Goal: Download file/media

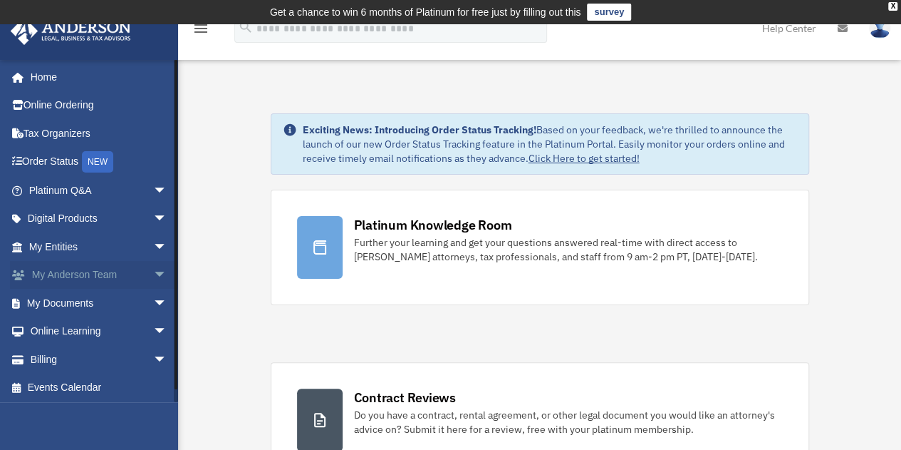
click at [153, 272] on span "arrow_drop_down" at bounding box center [167, 275] width 28 height 29
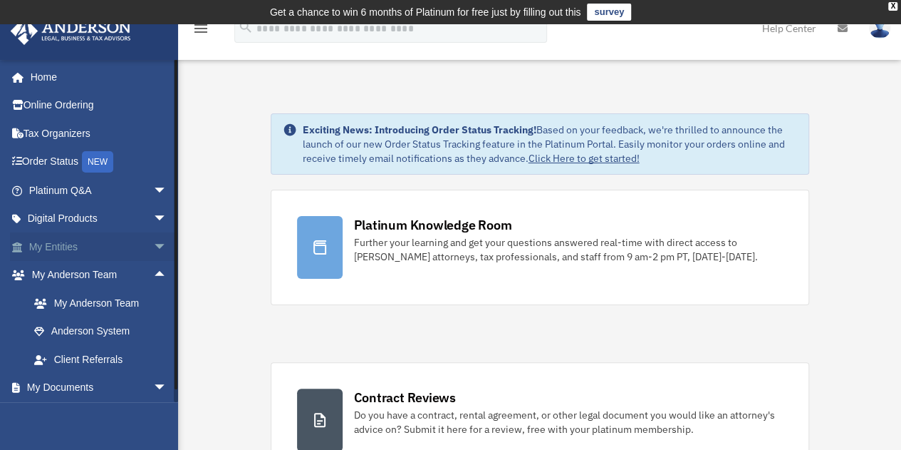
click at [153, 246] on span "arrow_drop_down" at bounding box center [167, 246] width 28 height 29
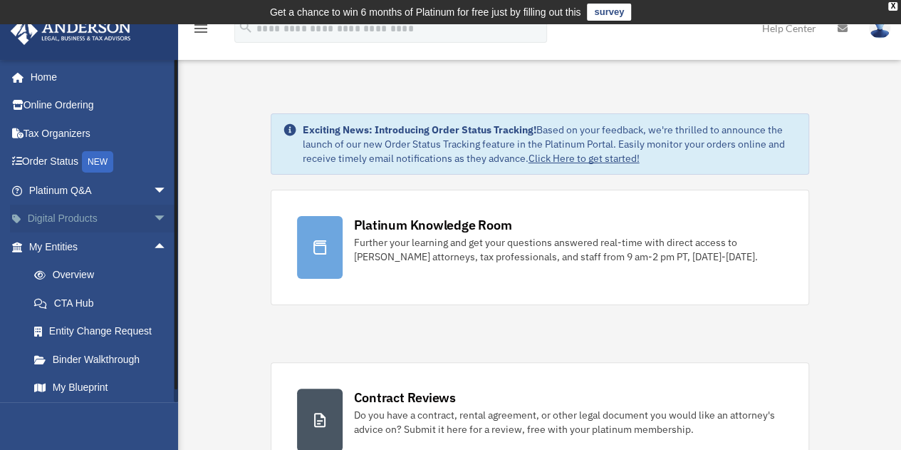
click at [153, 215] on span "arrow_drop_down" at bounding box center [167, 218] width 28 height 29
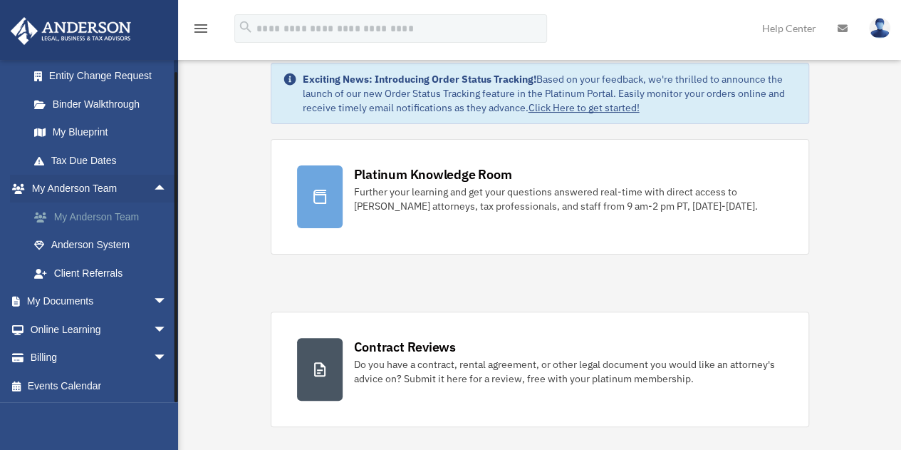
scroll to position [71, 0]
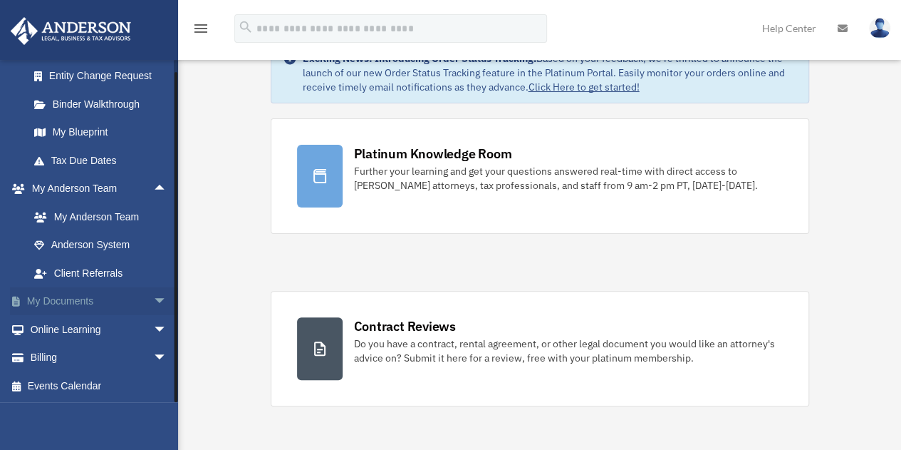
click at [153, 298] on span "arrow_drop_down" at bounding box center [167, 301] width 28 height 29
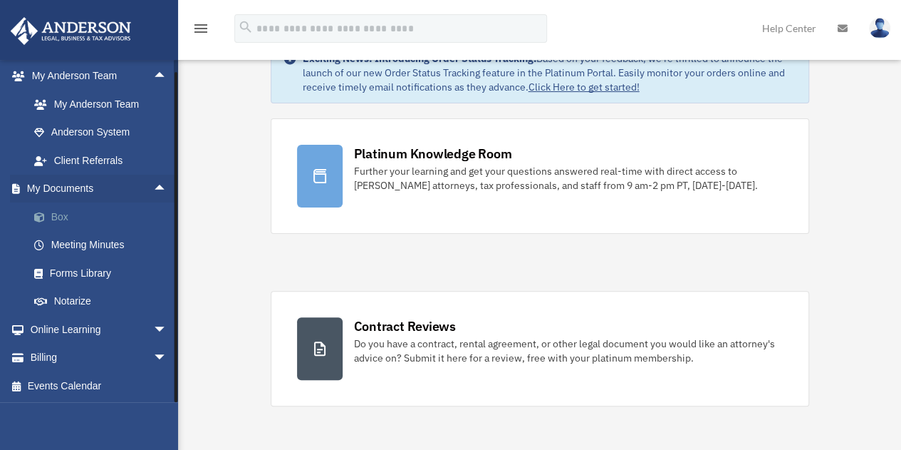
click at [58, 219] on link "Box" at bounding box center [104, 216] width 169 height 28
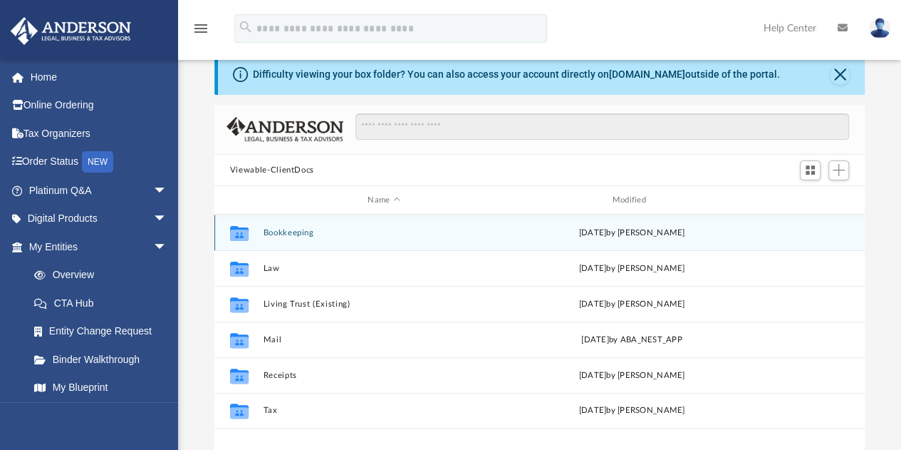
scroll to position [71, 0]
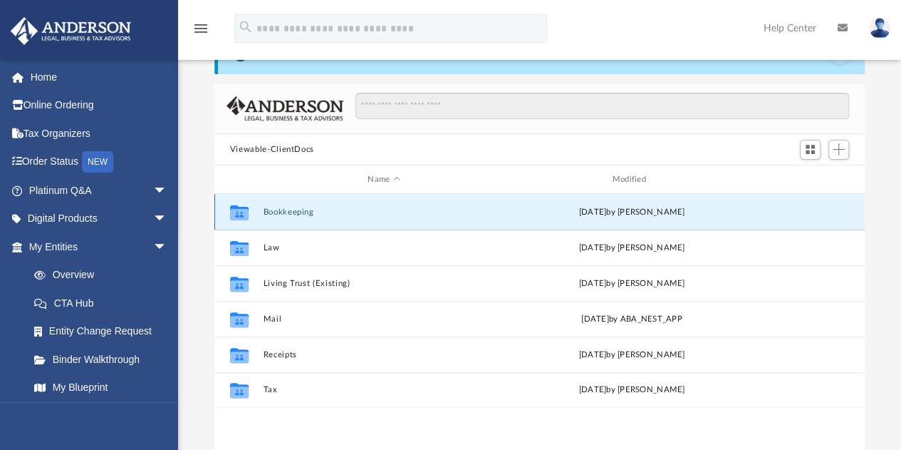
click at [280, 212] on button "Bookkeeping" at bounding box center [384, 211] width 242 height 9
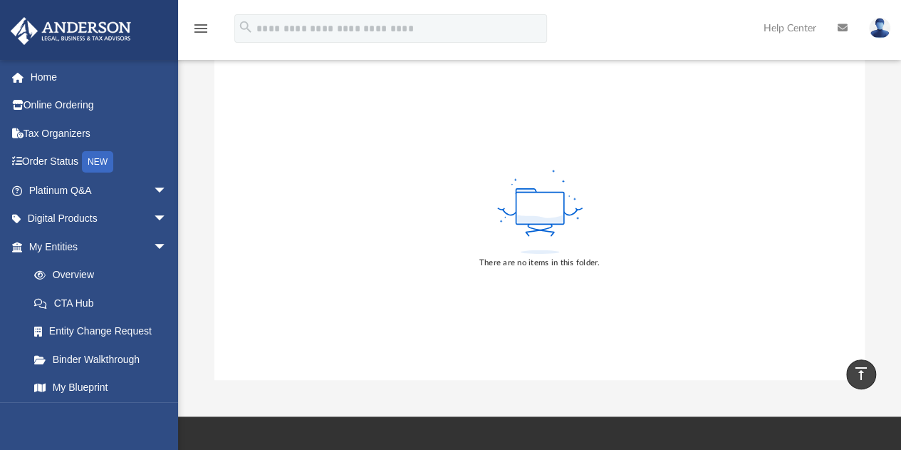
scroll to position [0, 0]
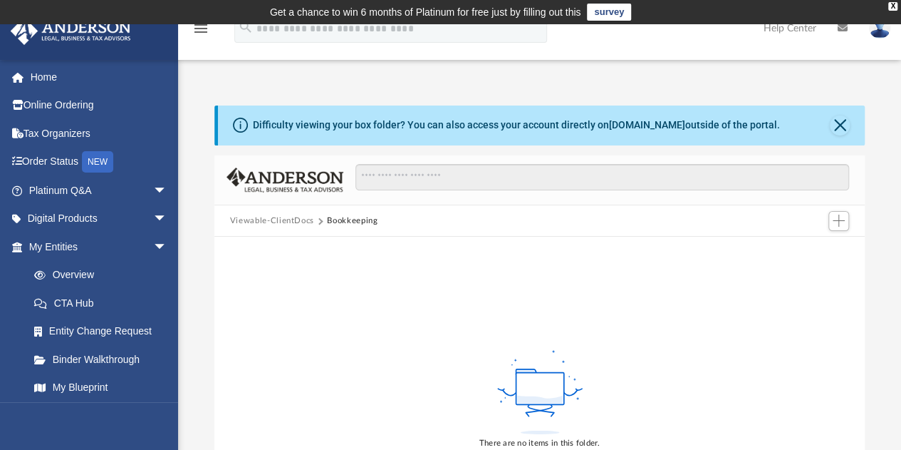
click at [263, 216] on button "Viewable-ClientDocs" at bounding box center [272, 220] width 84 height 13
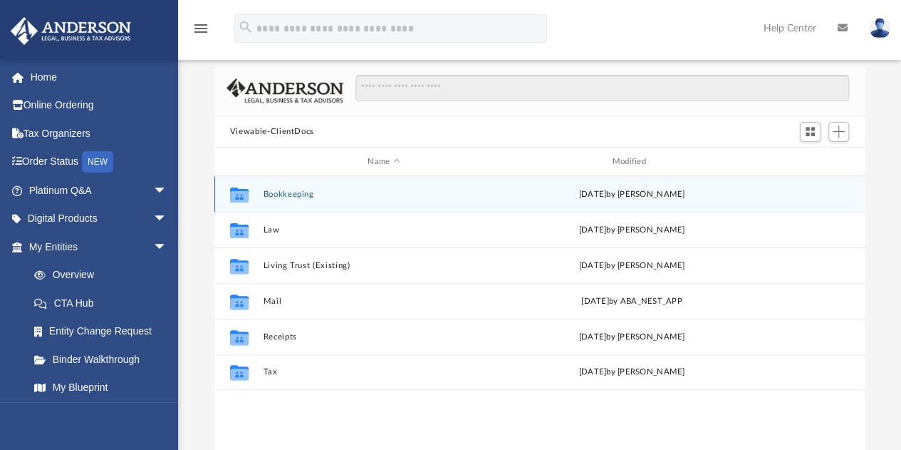
scroll to position [142, 0]
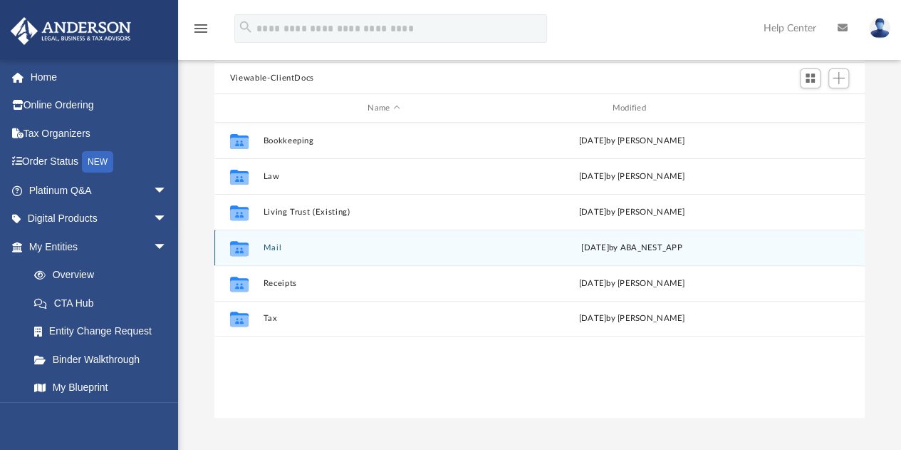
click at [272, 239] on div "Collaborated Folder Mail Thu Aug 21 2025 by ABA_NEST_APP" at bounding box center [539, 247] width 650 height 36
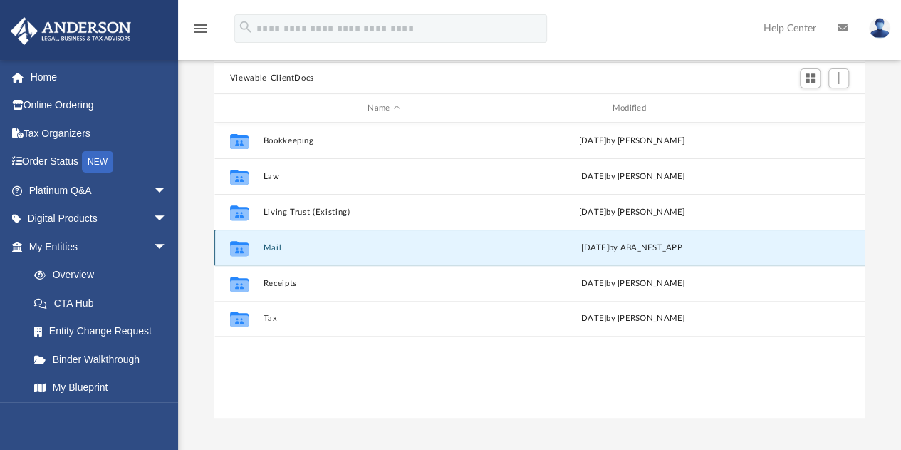
click at [268, 247] on button "Mail" at bounding box center [384, 247] width 242 height 9
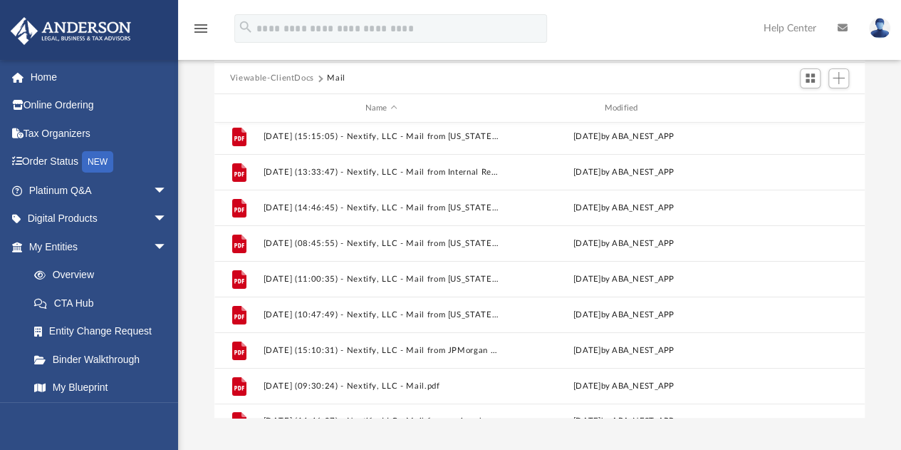
scroll to position [60, 0]
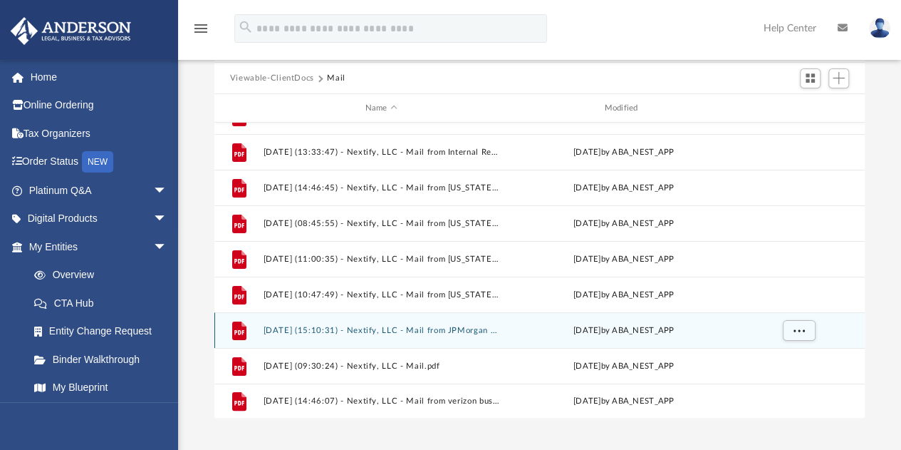
click at [326, 326] on button "2025.08.14 (15:10:31) - Nextify, LLC - Mail from JPMorgan Chase Bank, N.A..pdf" at bounding box center [381, 330] width 237 height 9
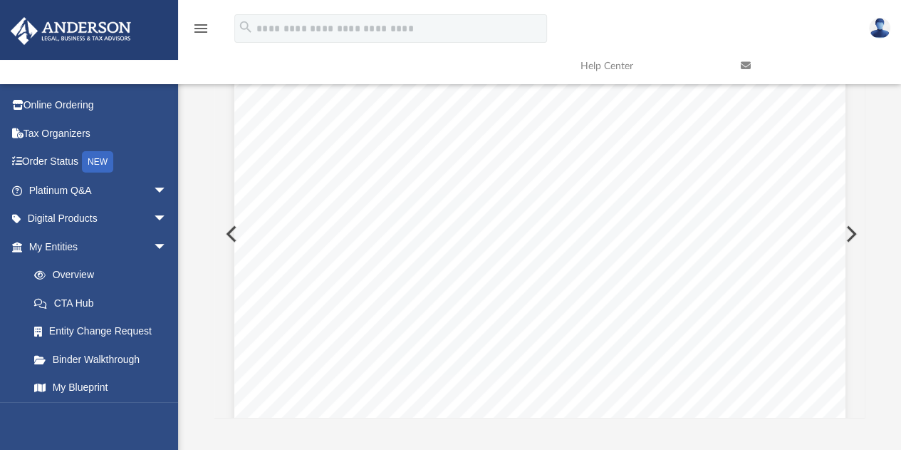
scroll to position [0, 0]
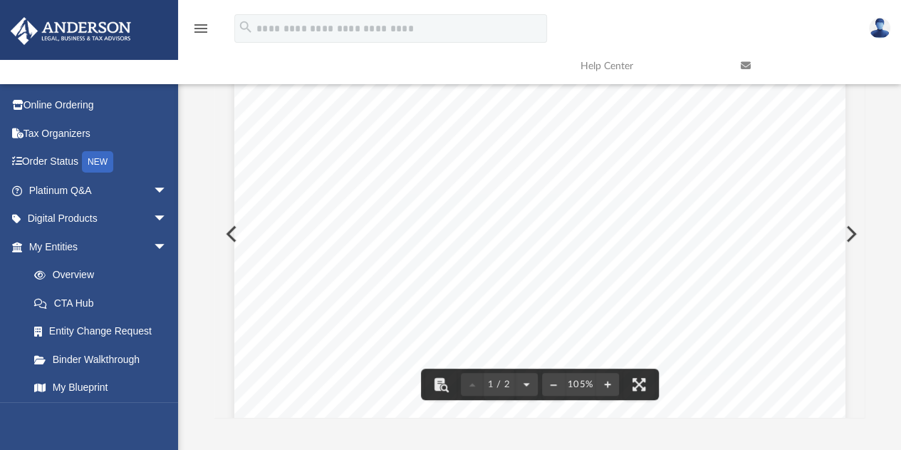
click at [854, 226] on button "Preview" at bounding box center [849, 234] width 31 height 40
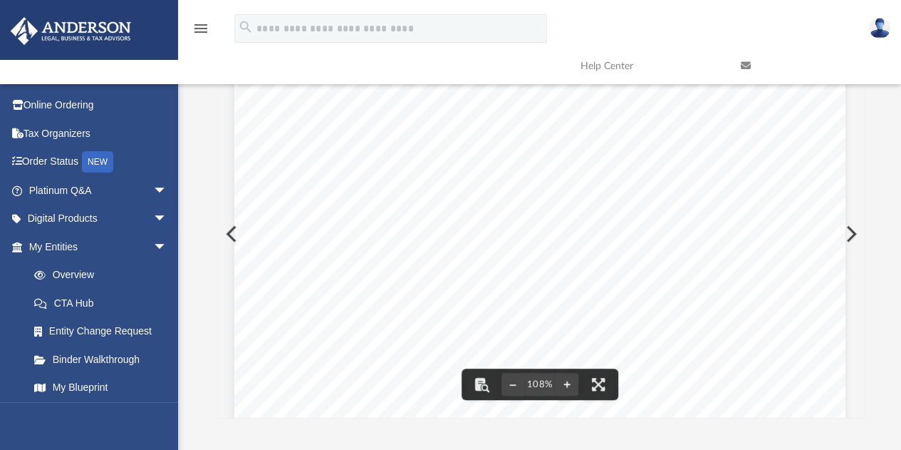
scroll to position [453, 0]
click at [849, 231] on button "Preview" at bounding box center [849, 234] width 31 height 40
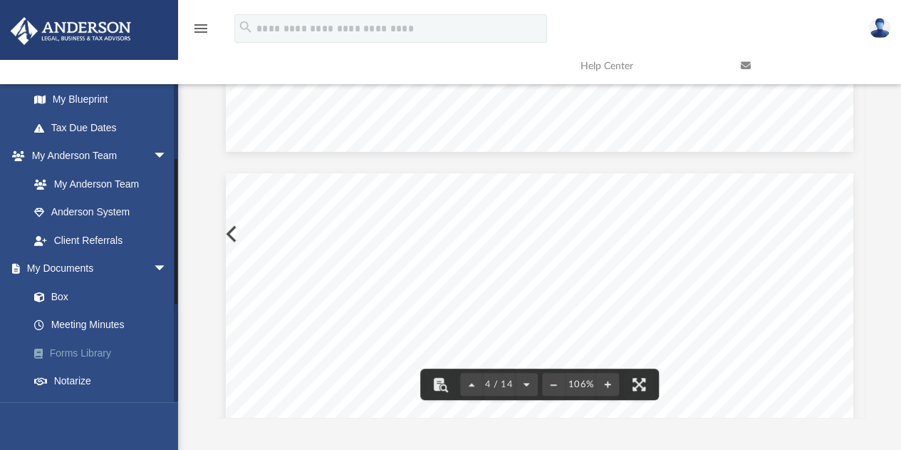
scroll to position [356, 0]
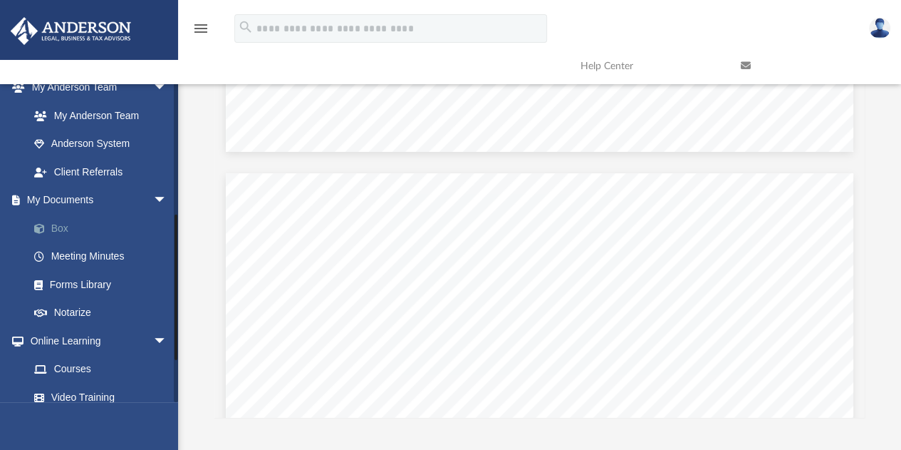
click at [54, 227] on link "Box" at bounding box center [104, 228] width 169 height 28
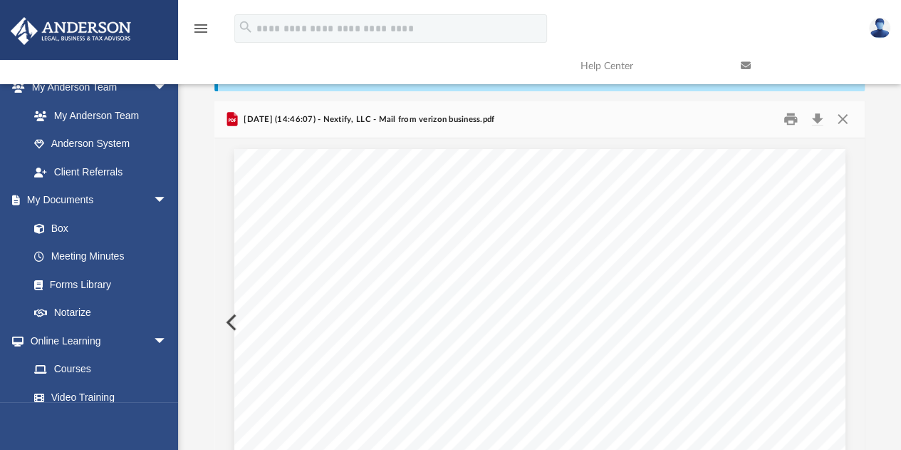
scroll to position [0, 0]
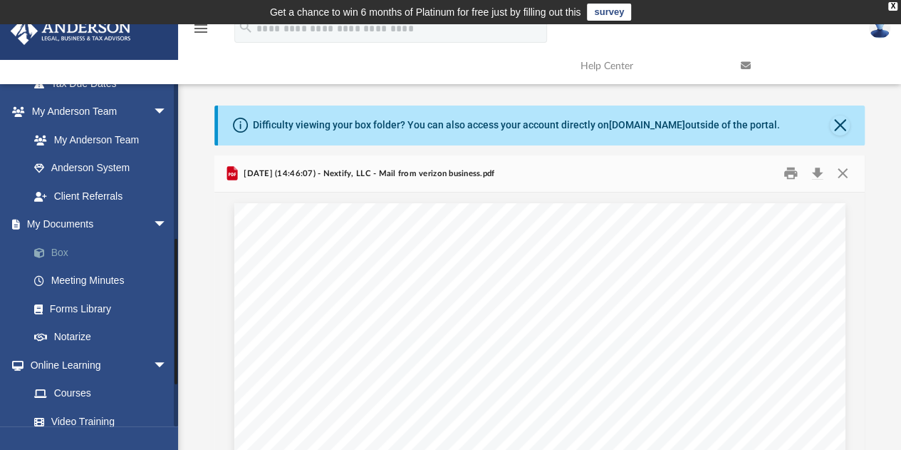
click at [60, 254] on link "Box" at bounding box center [104, 252] width 169 height 28
click at [836, 120] on button "Close" at bounding box center [840, 125] width 20 height 20
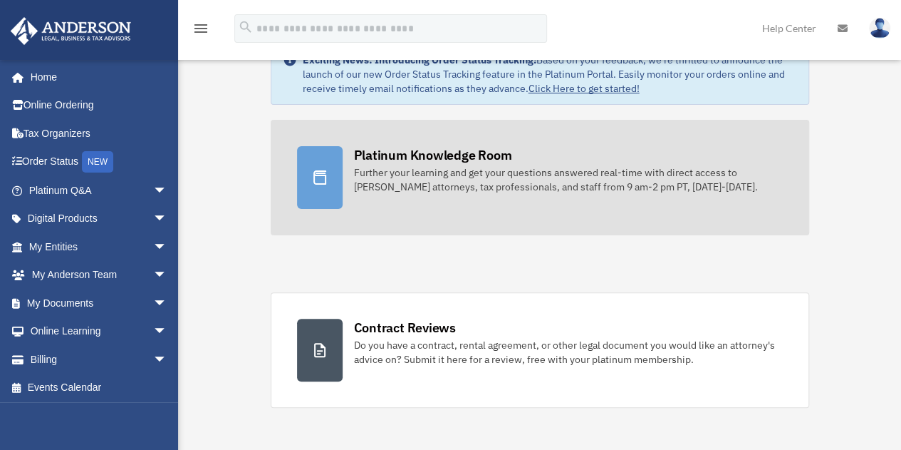
scroll to position [71, 0]
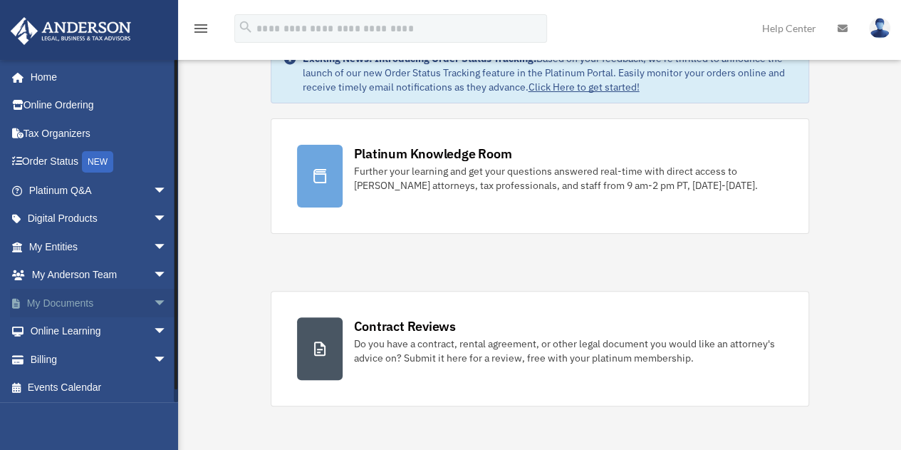
click at [67, 301] on link "My Documents arrow_drop_down" at bounding box center [99, 303] width 179 height 28
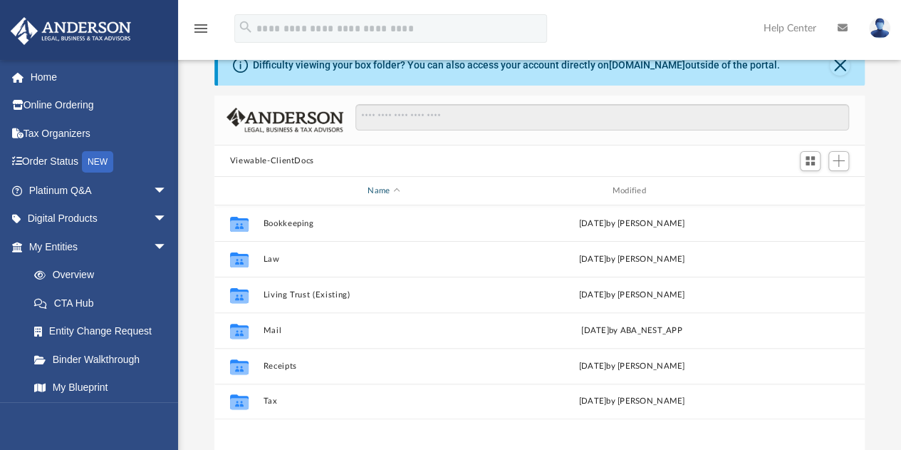
scroll to position [142, 0]
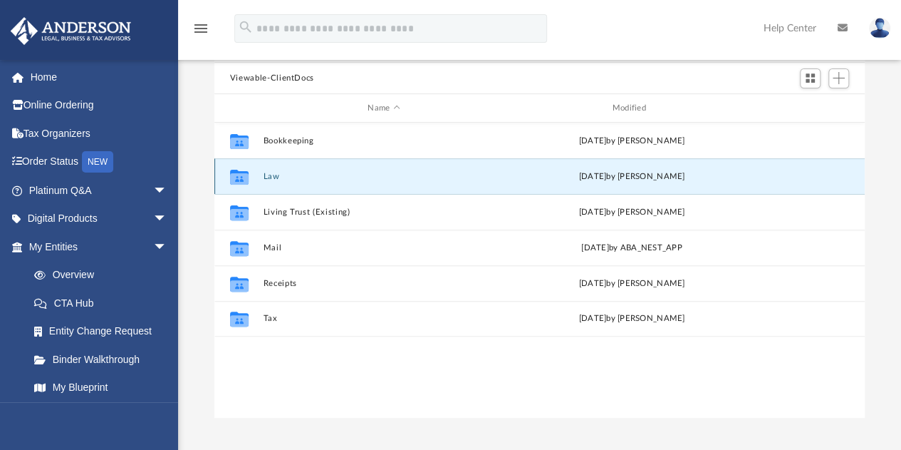
click at [275, 178] on button "Law" at bounding box center [384, 176] width 242 height 9
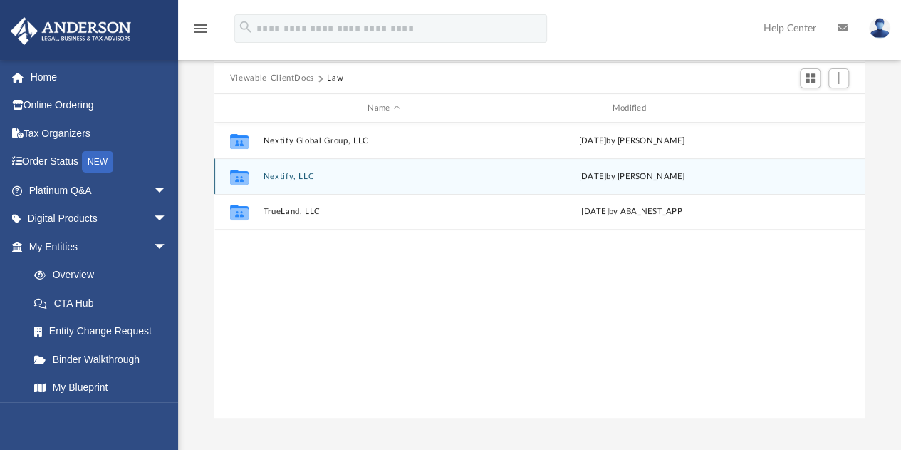
click at [277, 176] on button "Nextify, LLC" at bounding box center [384, 176] width 242 height 9
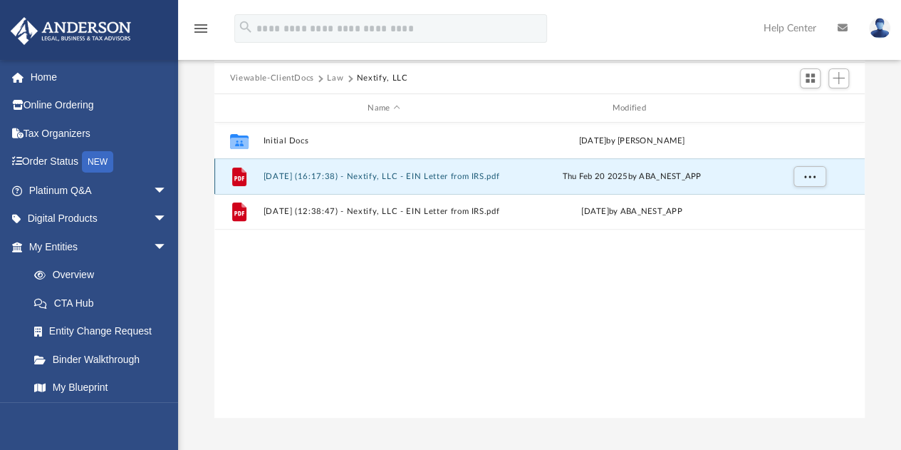
click at [300, 175] on button "2025.02.20 (16:17:38) - Nextify, LLC - EIN Letter from IRS.pdf" at bounding box center [384, 176] width 242 height 9
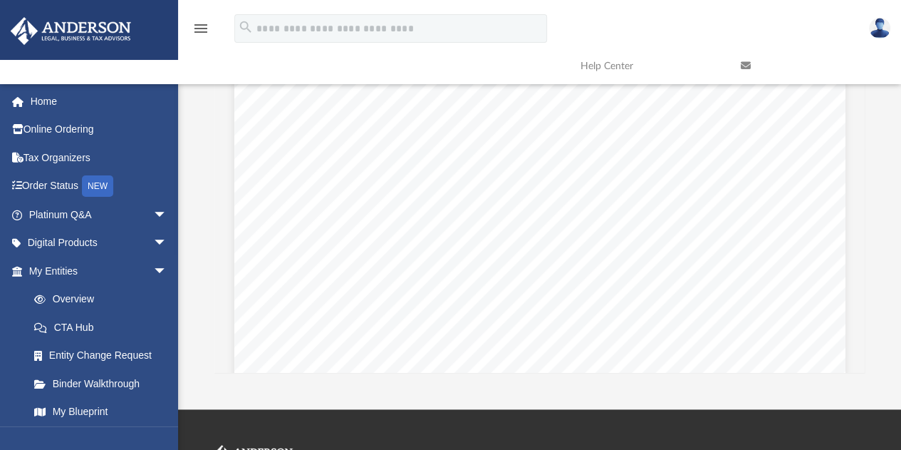
scroll to position [0, 0]
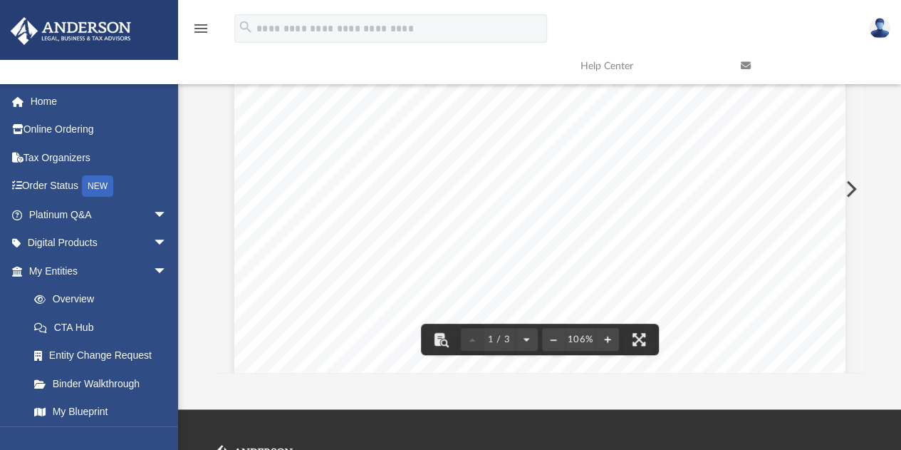
click at [744, 62] on icon at bounding box center [746, 66] width 10 height 10
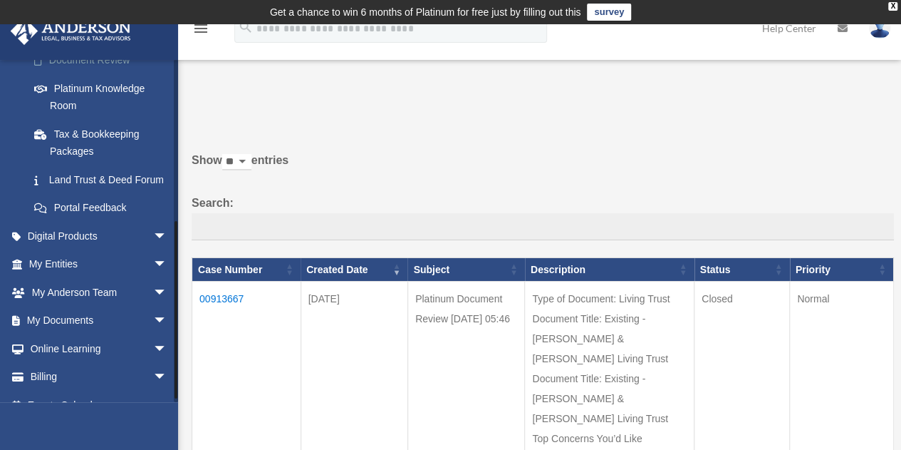
scroll to position [308, 0]
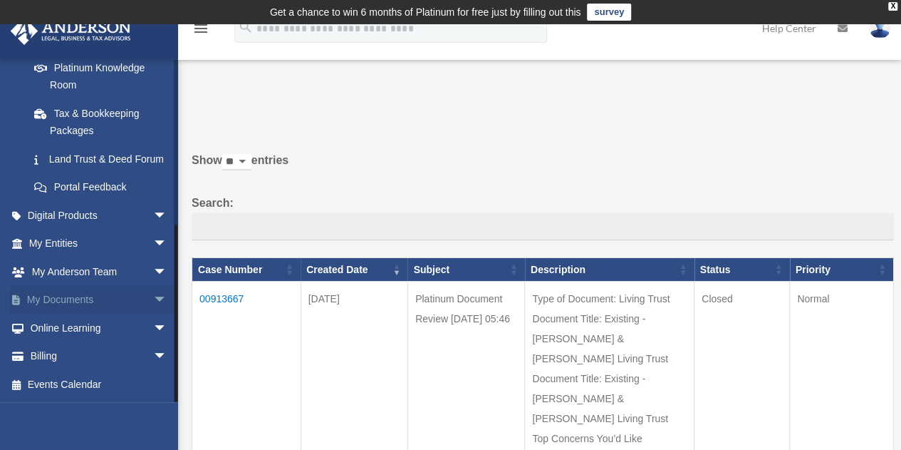
click at [63, 301] on link "My Documents arrow_drop_down" at bounding box center [99, 300] width 179 height 28
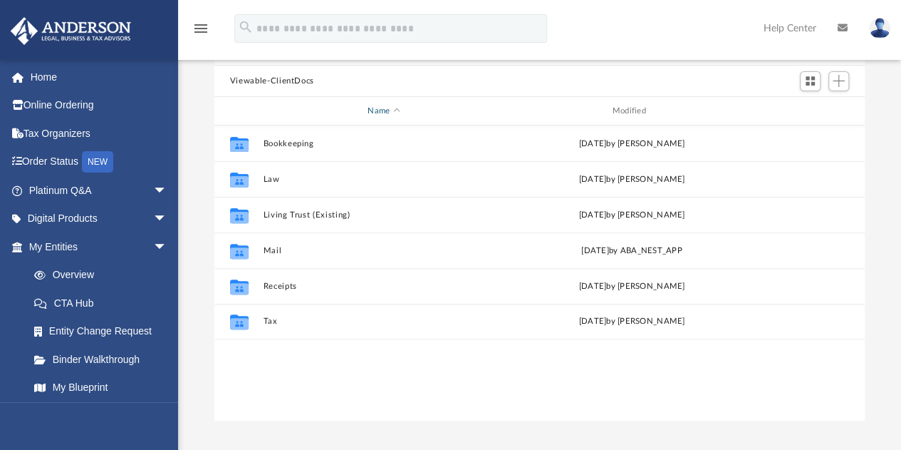
scroll to position [142, 0]
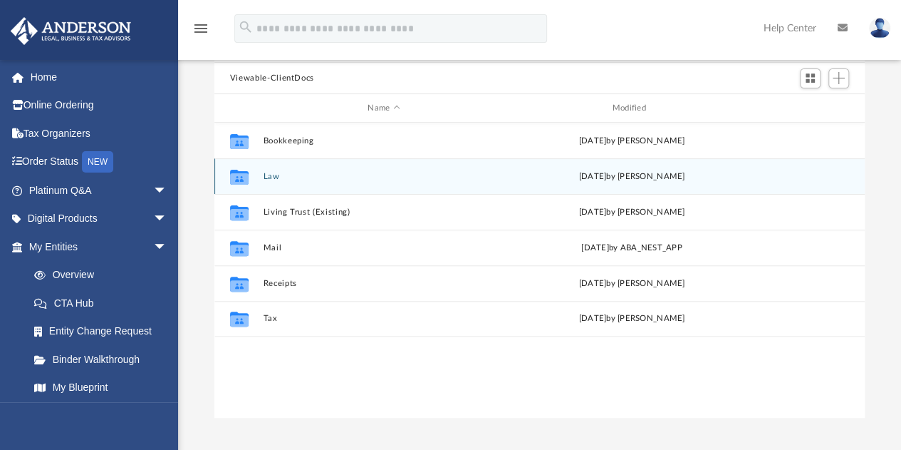
click at [275, 174] on button "Law" at bounding box center [384, 176] width 242 height 9
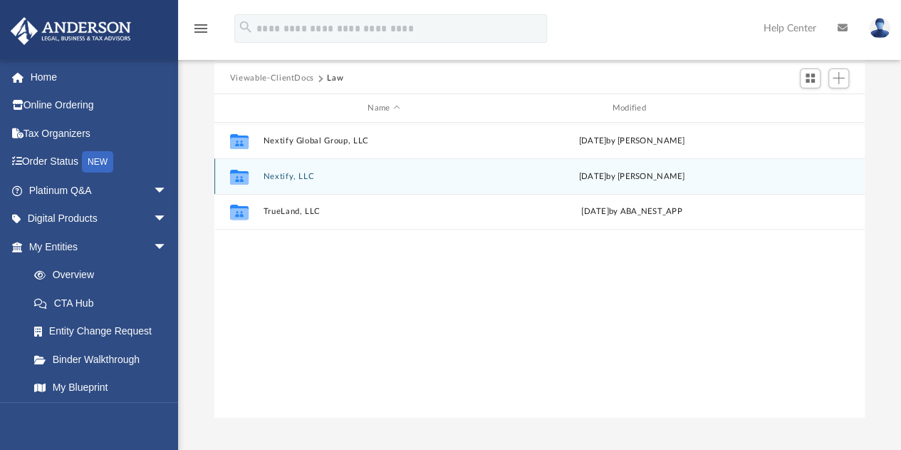
click at [269, 175] on button "Nextify, LLC" at bounding box center [384, 176] width 242 height 9
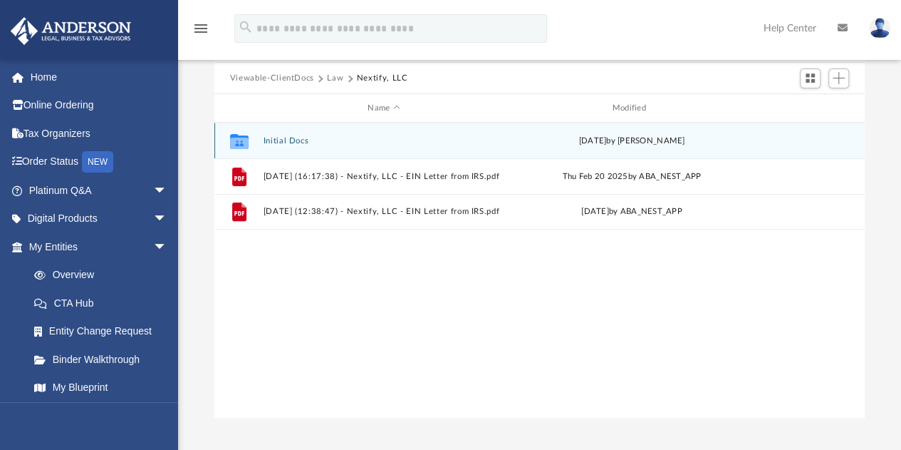
click at [288, 137] on button "Initial Docs" at bounding box center [384, 140] width 242 height 9
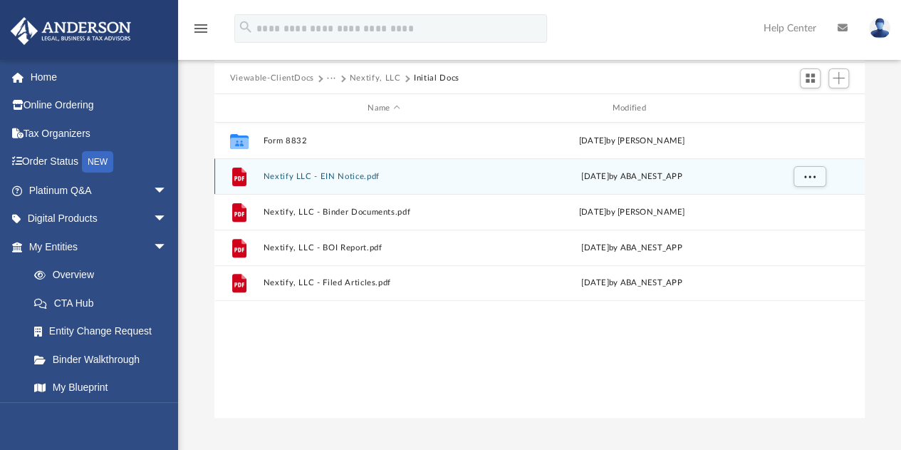
click at [334, 177] on button "Nextify LLC - EIN Notice.pdf" at bounding box center [384, 176] width 242 height 9
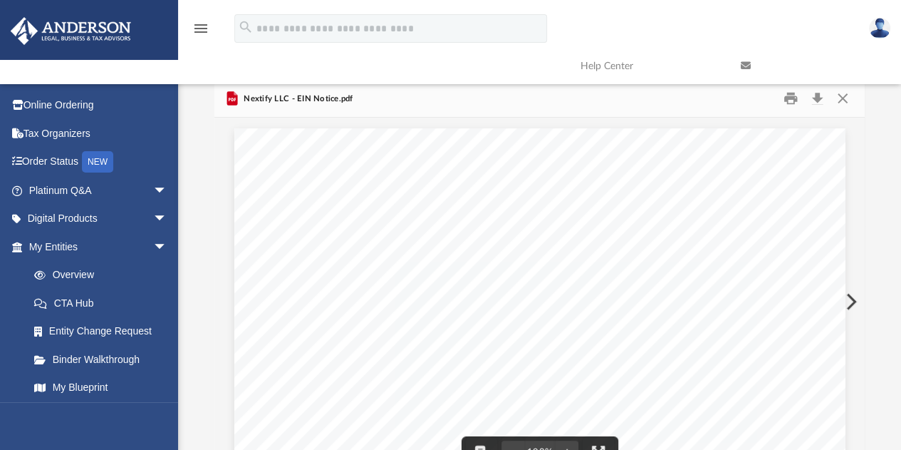
scroll to position [0, 0]
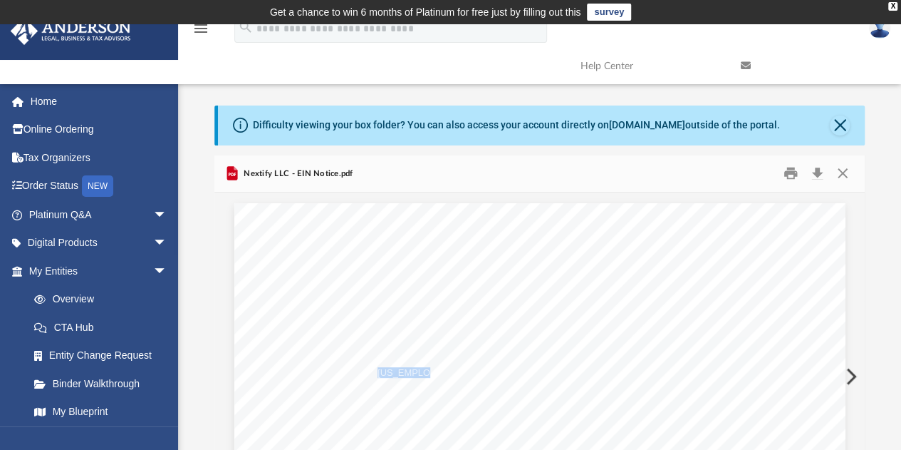
drag, startPoint x: 417, startPoint y: 368, endPoint x: 379, endPoint y: 366, distance: 38.5
click at [378, 370] on span "33-3161746" at bounding box center [476, 372] width 197 height 9
drag, startPoint x: 409, startPoint y: 370, endPoint x: 419, endPoint y: 370, distance: 10.0
click at [409, 370] on span "33-3161746" at bounding box center [476, 372] width 197 height 9
drag, startPoint x: 424, startPoint y: 373, endPoint x: 407, endPoint y: 365, distance: 18.5
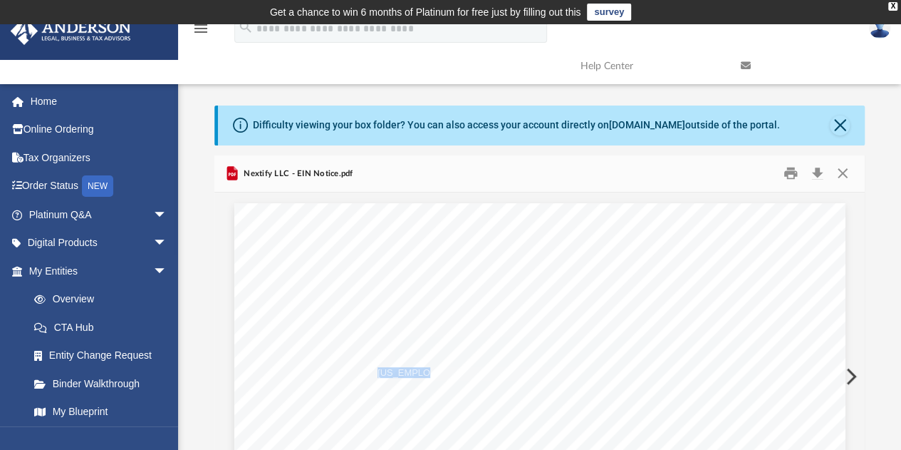
drag, startPoint x: 408, startPoint y: 365, endPoint x: 420, endPoint y: 371, distance: 13.4
click at [420, 371] on span "[US_EMPLOYER_IDENTIFICATION_NUMBER]" at bounding box center [476, 372] width 197 height 9
drag, startPoint x: 421, startPoint y: 371, endPoint x: 420, endPoint y: 360, distance: 11.5
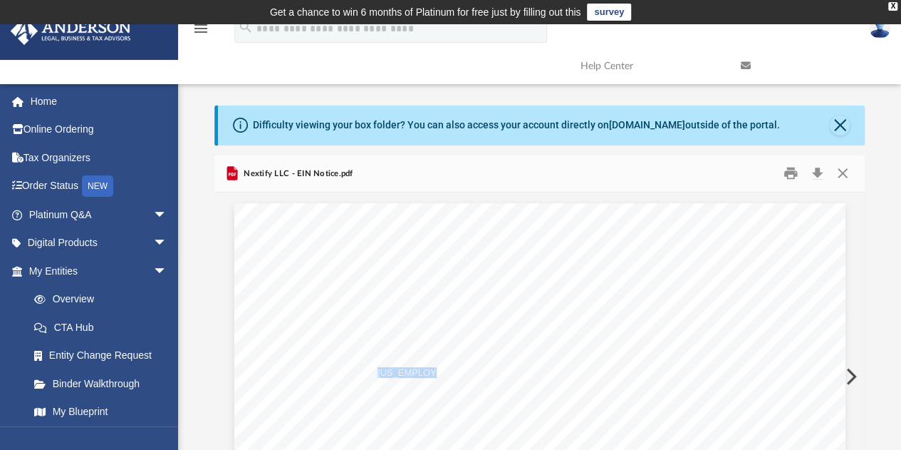
click at [378, 368] on span "[US_EMPLOYER_IDENTIFICATION_NUMBER]" at bounding box center [476, 372] width 197 height 9
click at [845, 175] on button "Close" at bounding box center [843, 173] width 26 height 22
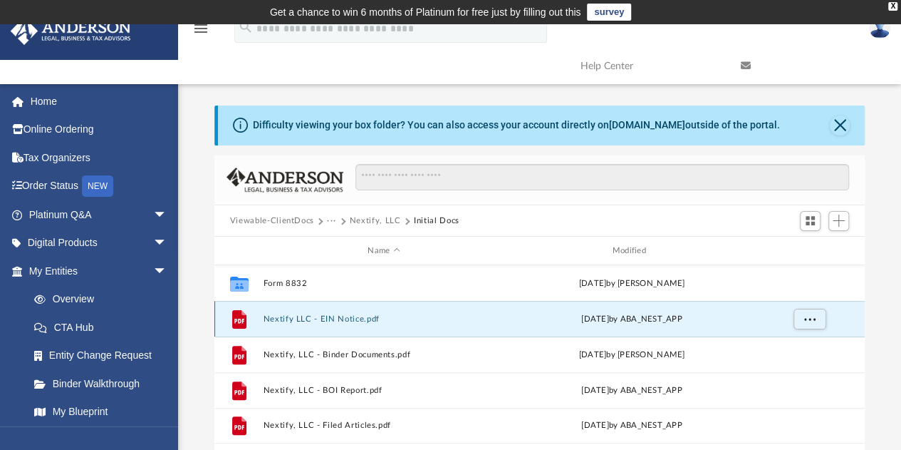
scroll to position [71, 0]
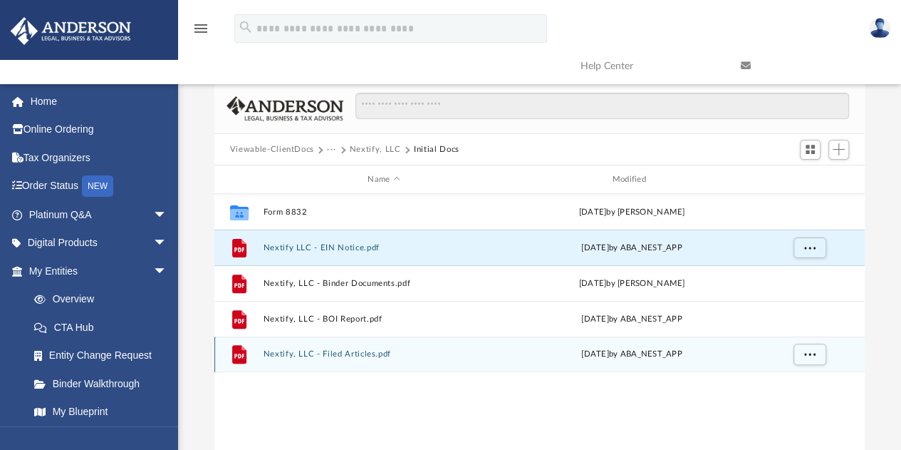
click at [346, 351] on button "Nextify, LLC - Filed Articles.pdf" at bounding box center [384, 354] width 242 height 9
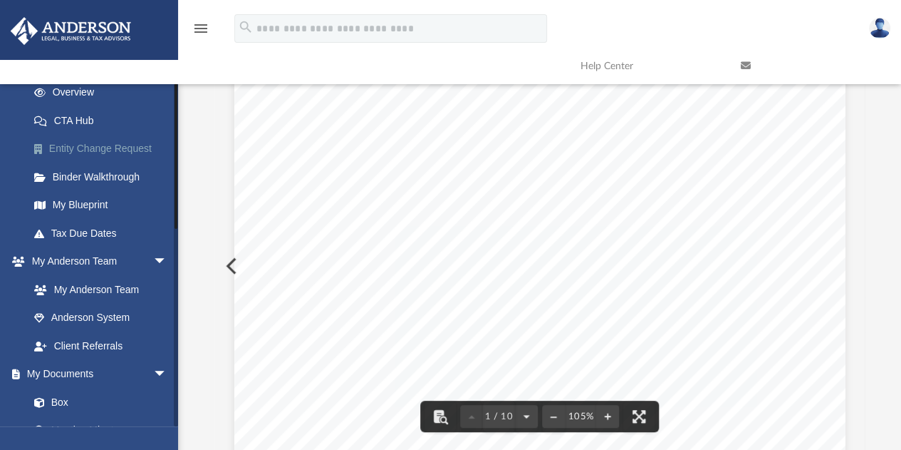
scroll to position [285, 0]
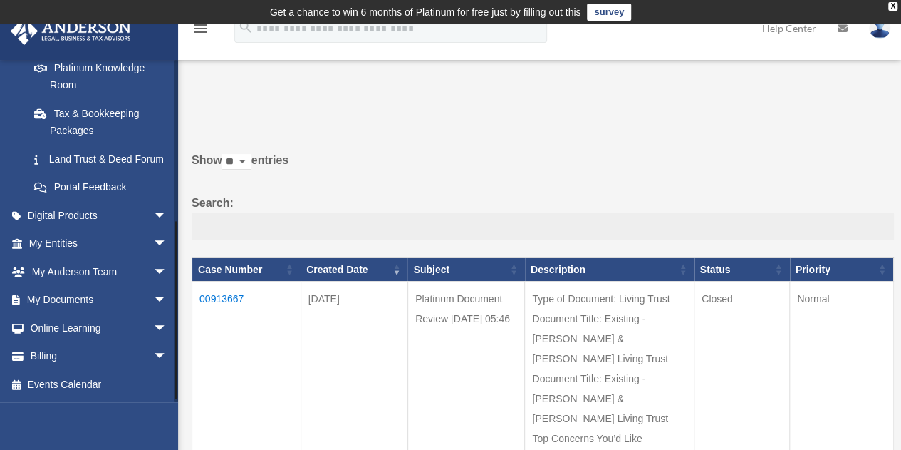
scroll to position [308, 0]
click at [92, 303] on link "My Documents arrow_drop_down" at bounding box center [99, 300] width 179 height 28
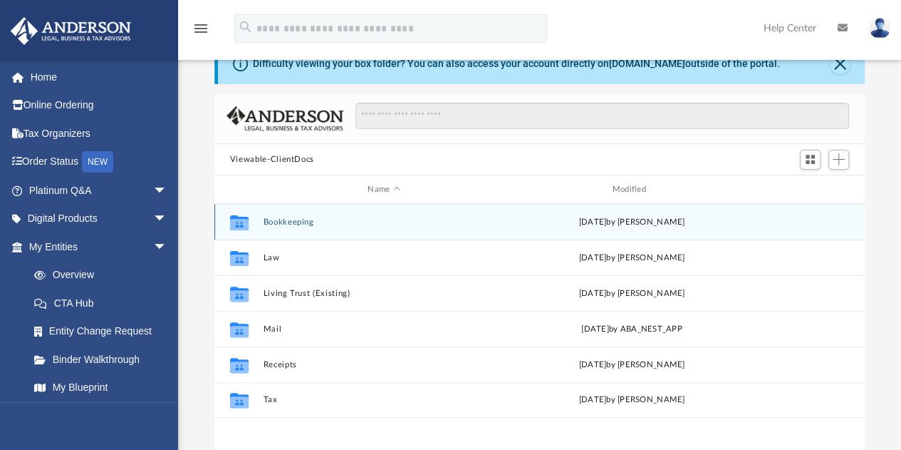
scroll to position [142, 0]
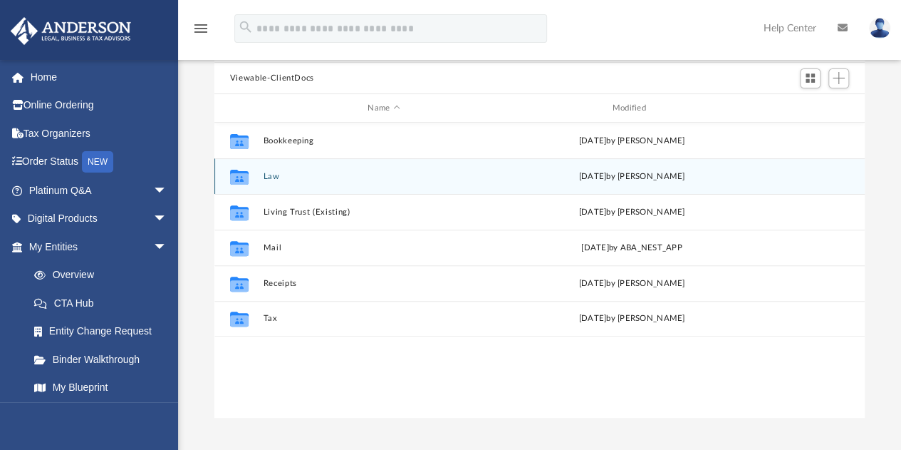
click at [266, 176] on button "Law" at bounding box center [384, 176] width 242 height 9
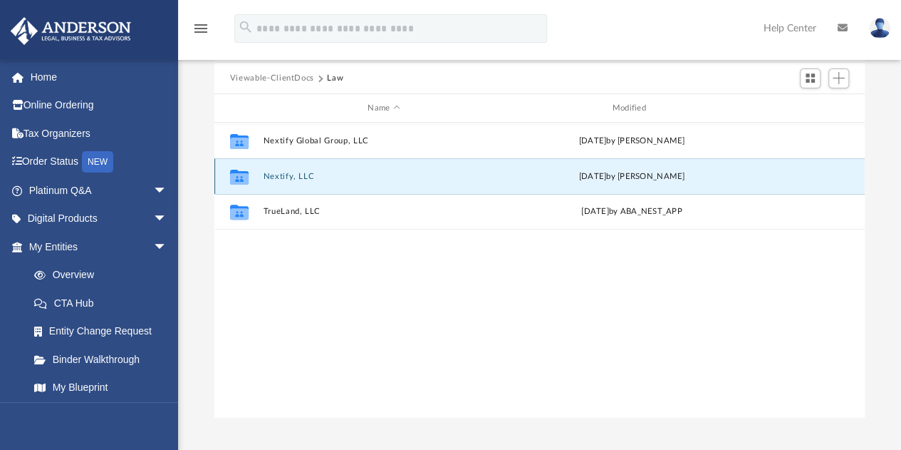
click at [289, 178] on button "Nextify, LLC" at bounding box center [384, 176] width 242 height 9
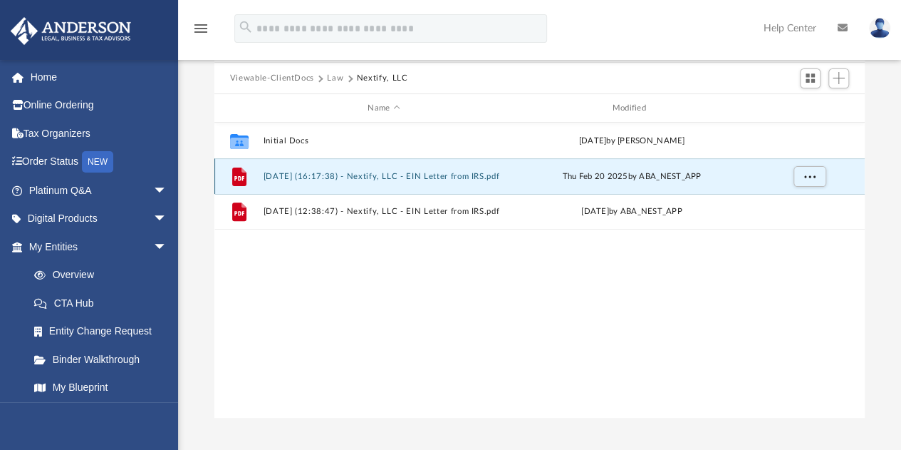
click at [312, 177] on button "[DATE] (16:17:38) - Nextify, LLC - EIN Letter from IRS.pdf" at bounding box center [384, 176] width 242 height 9
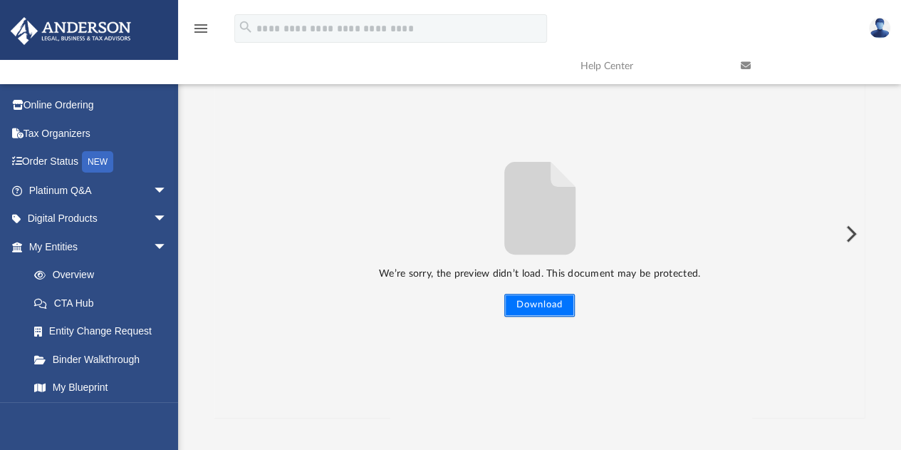
click at [551, 306] on button "Download" at bounding box center [539, 305] width 71 height 23
click at [834, 234] on button "Preview" at bounding box center [849, 234] width 31 height 40
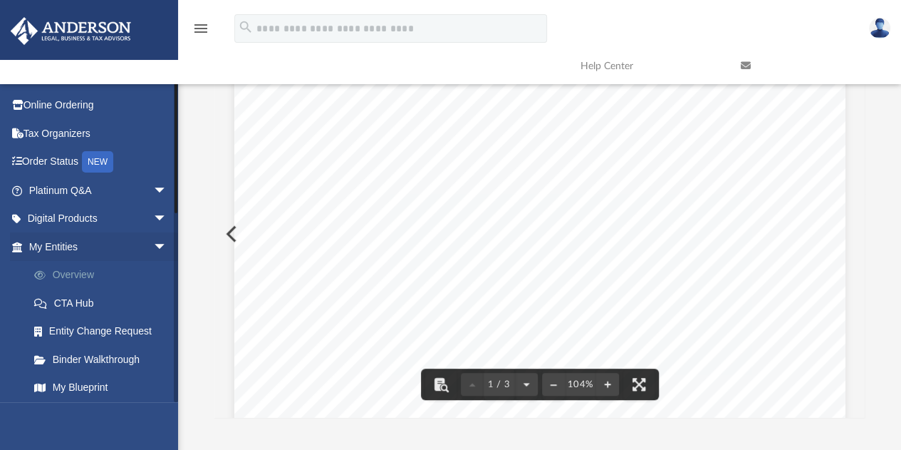
scroll to position [285, 0]
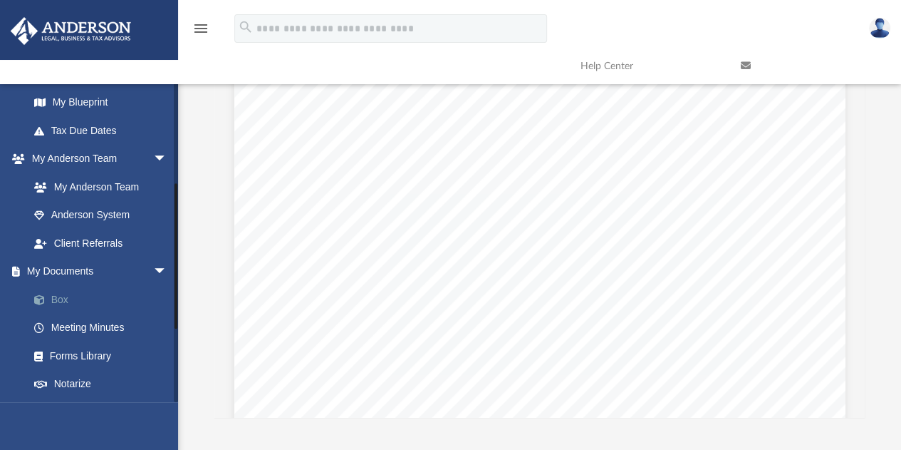
click at [58, 299] on link "Box" at bounding box center [104, 299] width 169 height 28
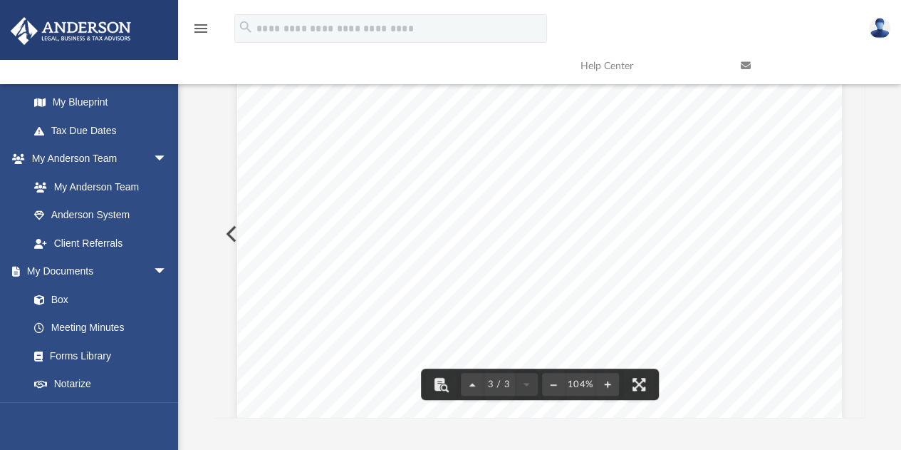
scroll to position [2050, 0]
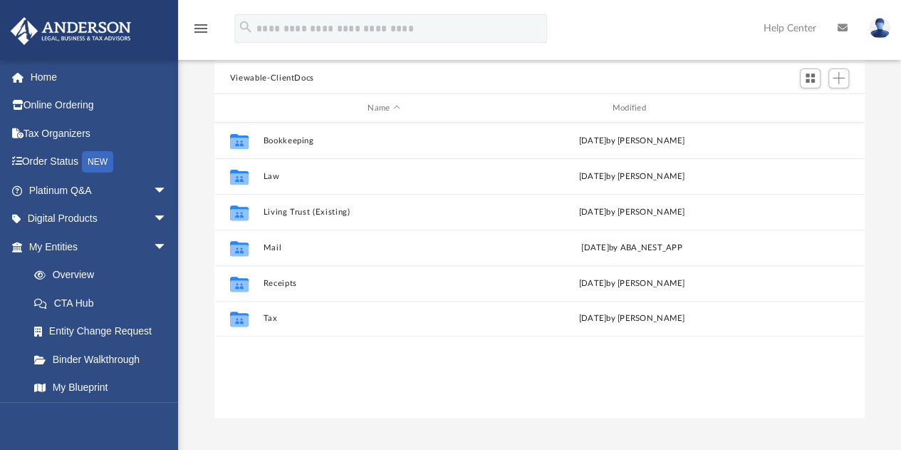
scroll to position [313, 640]
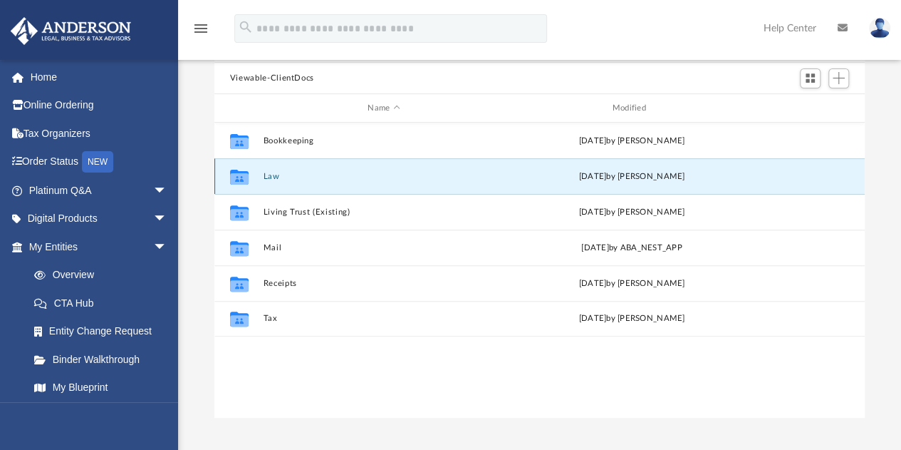
click at [270, 173] on button "Law" at bounding box center [384, 176] width 242 height 9
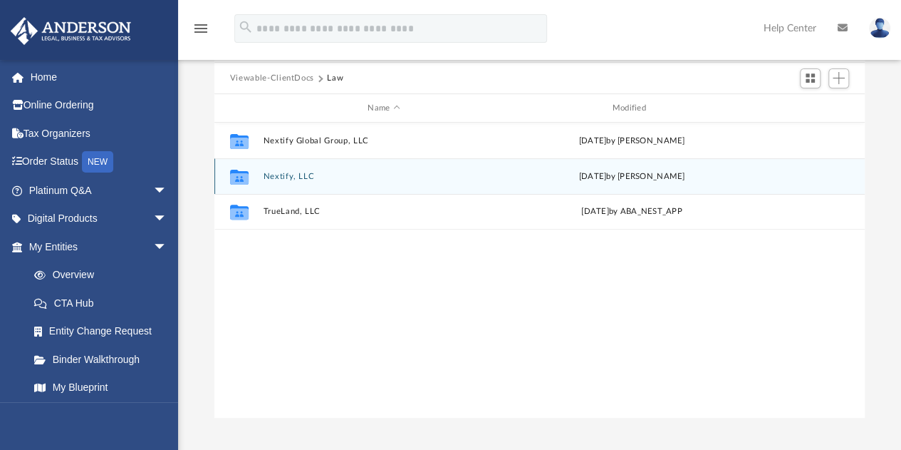
click at [291, 175] on button "Nextify, LLC" at bounding box center [384, 176] width 242 height 9
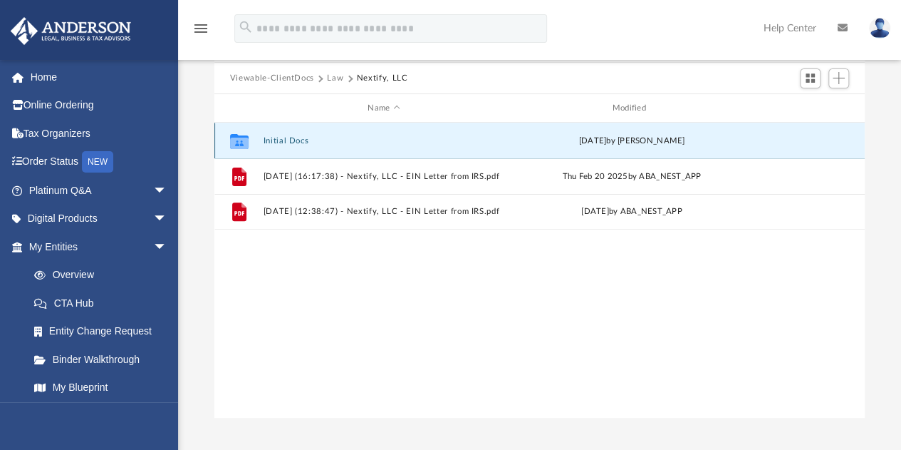
click at [281, 140] on button "Initial Docs" at bounding box center [384, 140] width 242 height 9
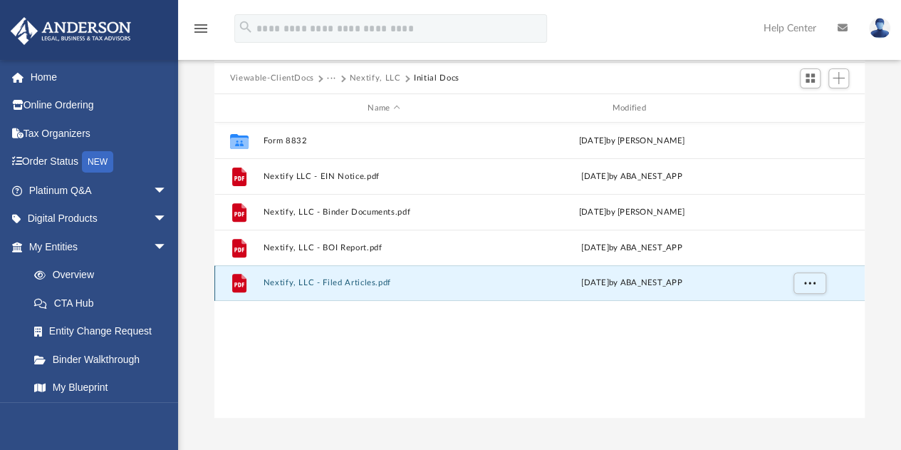
click at [323, 281] on button "Nextify, LLC - Filed Articles.pdf" at bounding box center [384, 283] width 242 height 9
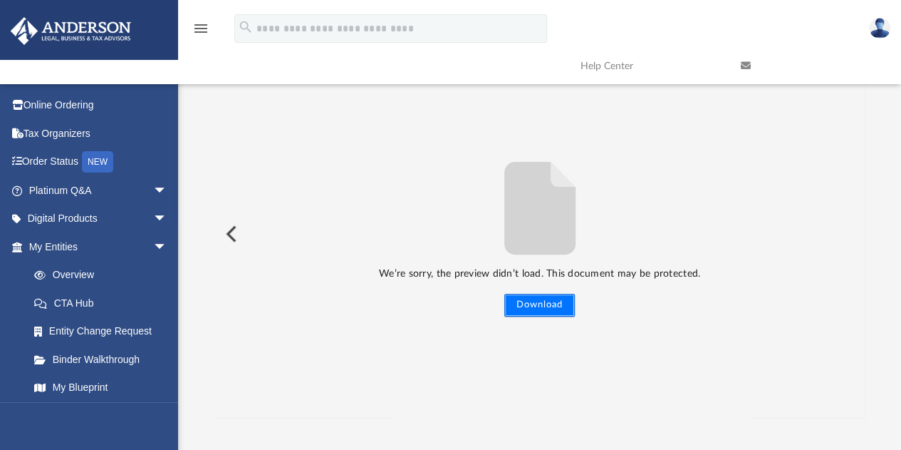
click at [555, 303] on button "Download" at bounding box center [539, 305] width 71 height 23
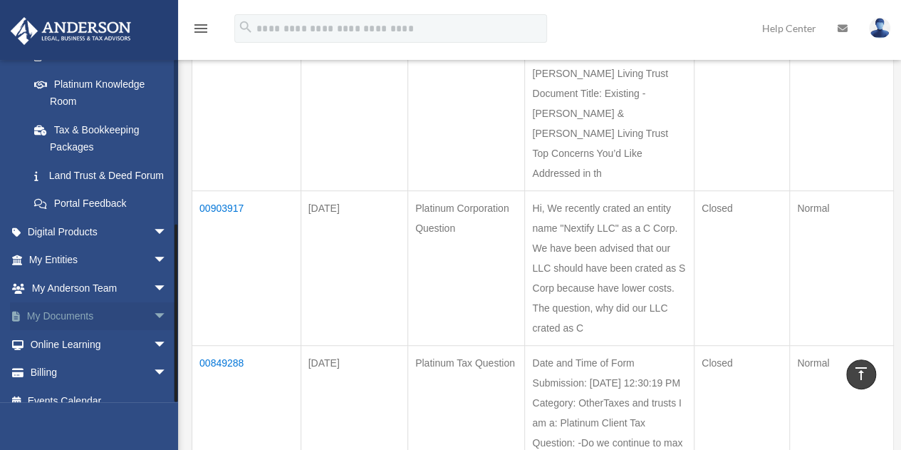
scroll to position [308, 0]
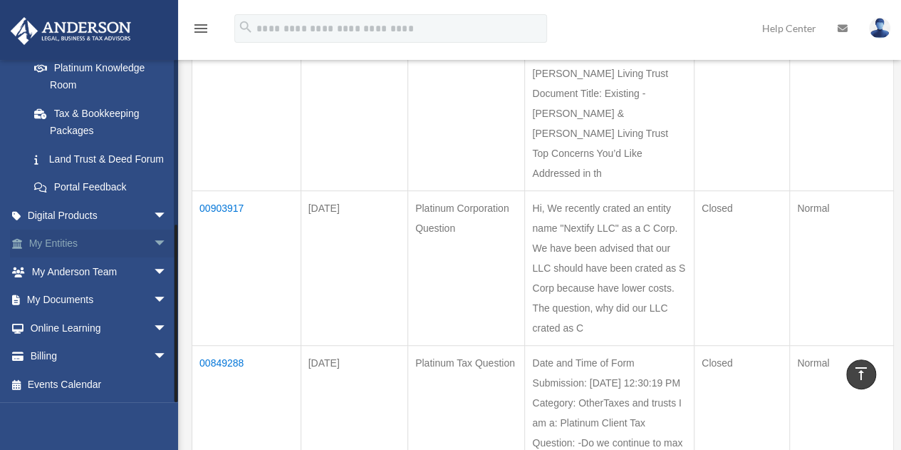
click at [153, 237] on span "arrow_drop_down" at bounding box center [167, 243] width 28 height 29
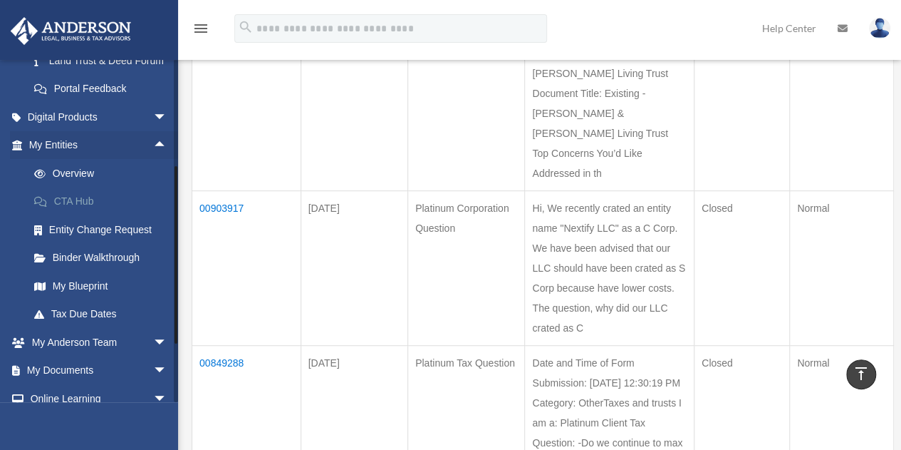
scroll to position [450, 0]
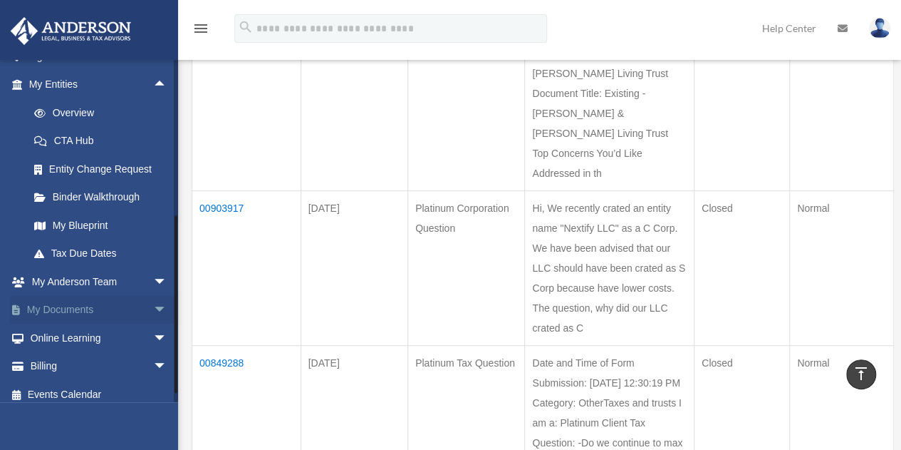
click at [153, 323] on span "arrow_drop_down" at bounding box center [167, 310] width 28 height 29
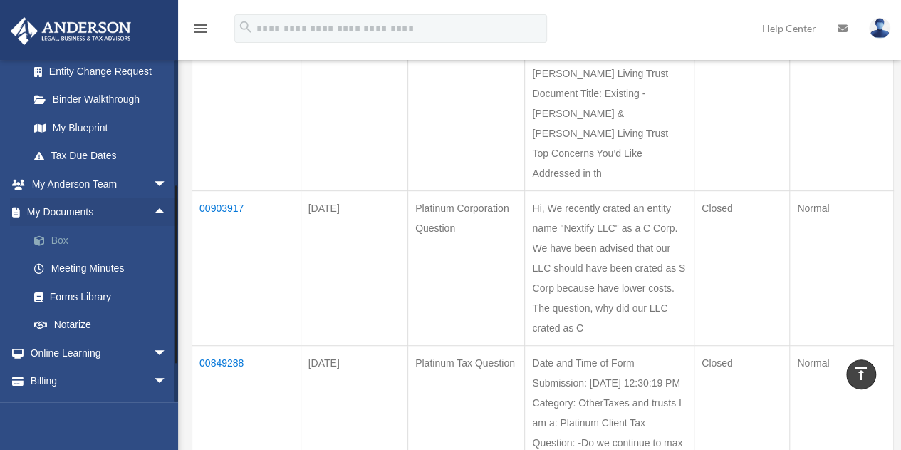
scroll to position [589, 0]
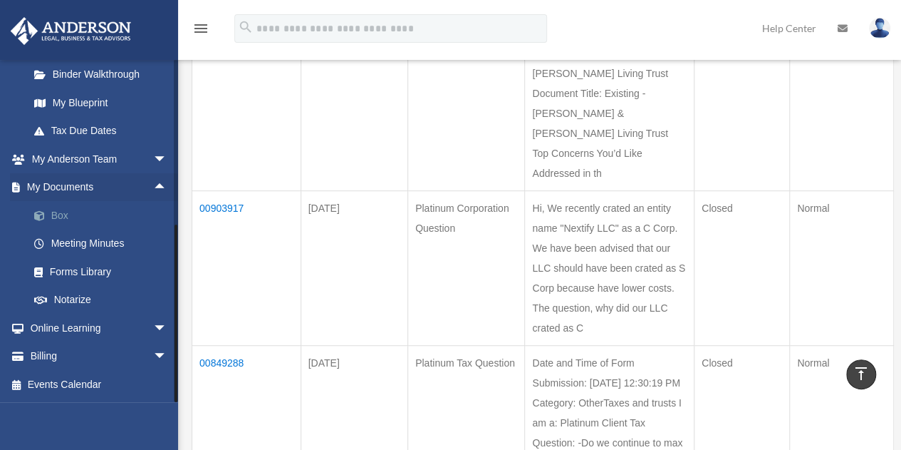
drag, startPoint x: 53, startPoint y: 213, endPoint x: 76, endPoint y: 214, distance: 22.8
click at [54, 213] on link "Box" at bounding box center [104, 215] width 169 height 28
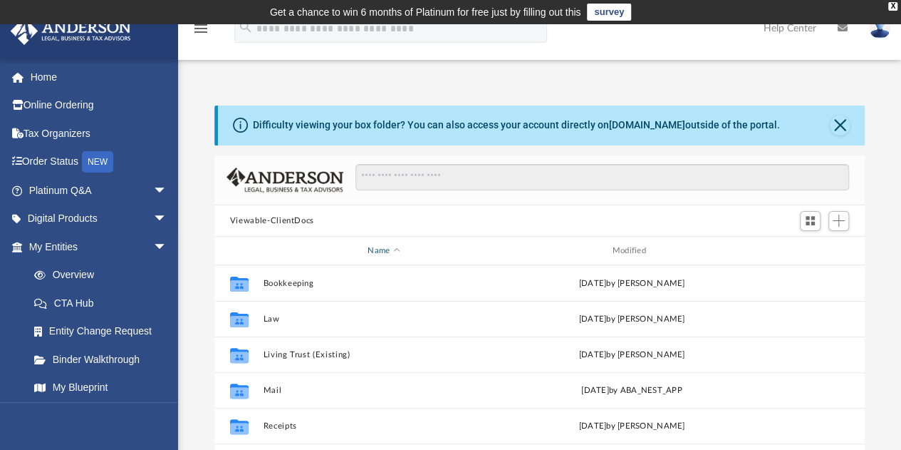
scroll to position [142, 0]
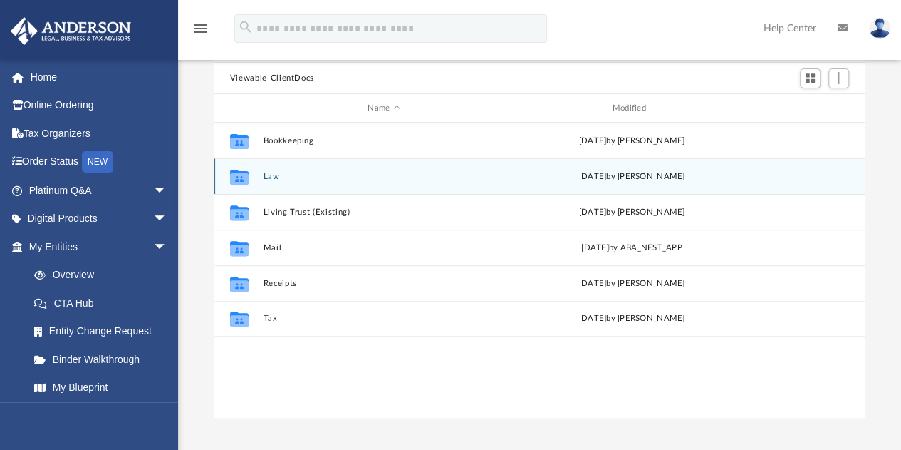
click at [268, 172] on button "Law" at bounding box center [384, 176] width 242 height 9
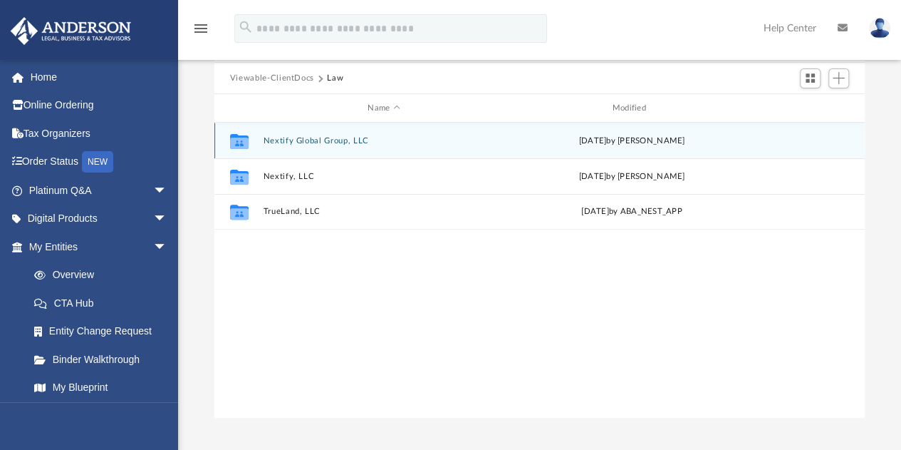
click at [315, 142] on button "Nextify Global Group, LLC" at bounding box center [384, 140] width 242 height 9
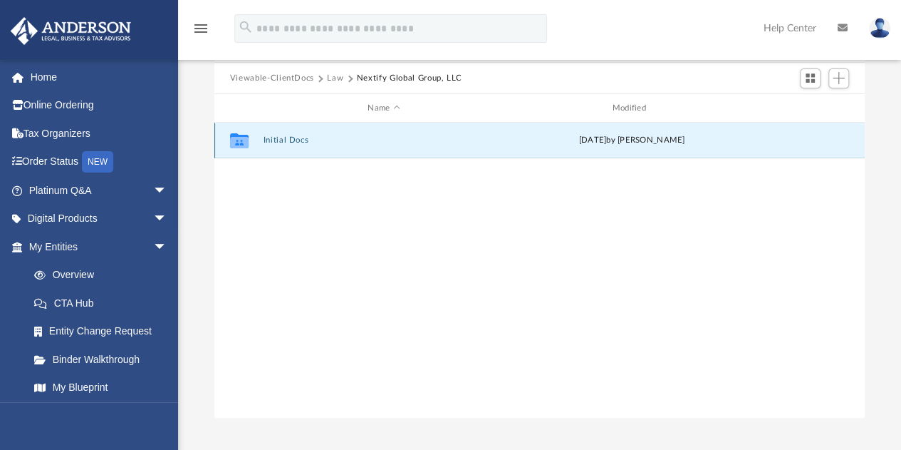
click at [286, 143] on button "Initial Docs" at bounding box center [384, 140] width 242 height 9
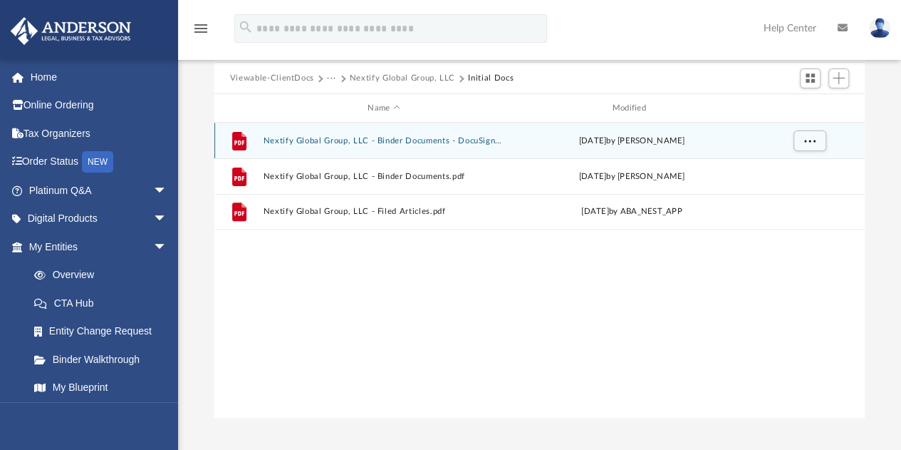
scroll to position [0, 0]
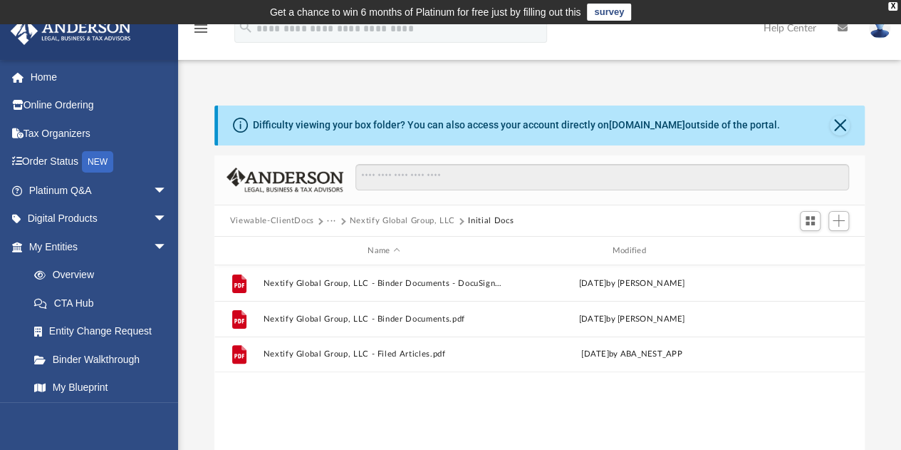
click at [272, 219] on button "Viewable-ClientDocs" at bounding box center [272, 220] width 84 height 13
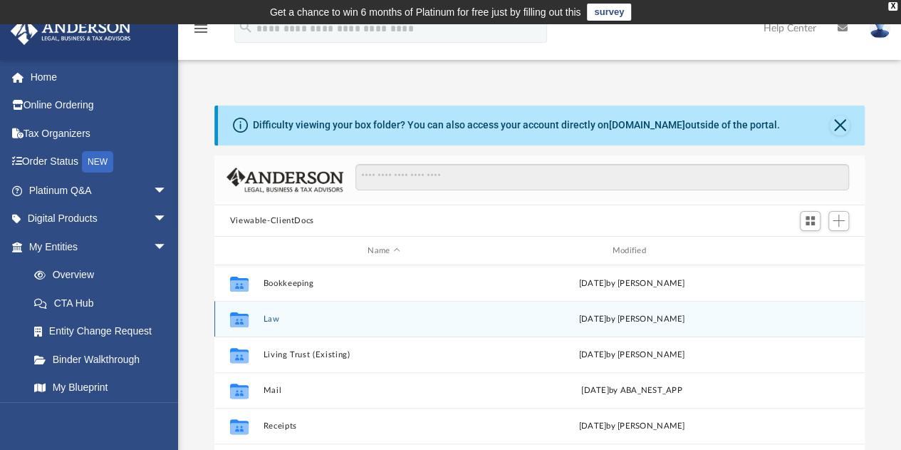
click at [276, 320] on button "Law" at bounding box center [384, 318] width 242 height 9
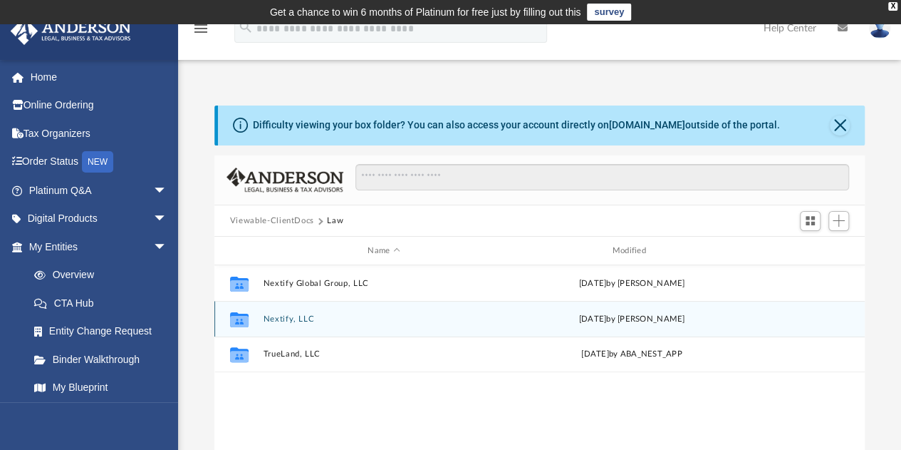
click at [296, 323] on button "Nextify, LLC" at bounding box center [384, 318] width 242 height 9
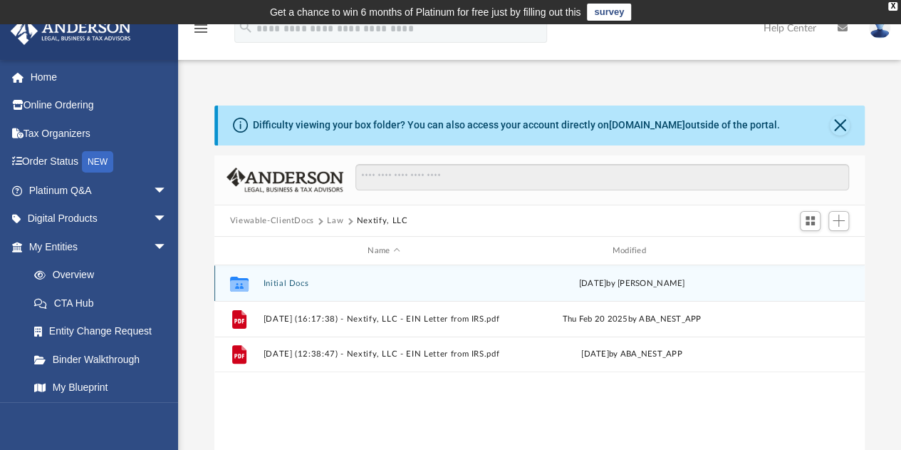
click at [282, 282] on button "Initial Docs" at bounding box center [384, 283] width 242 height 9
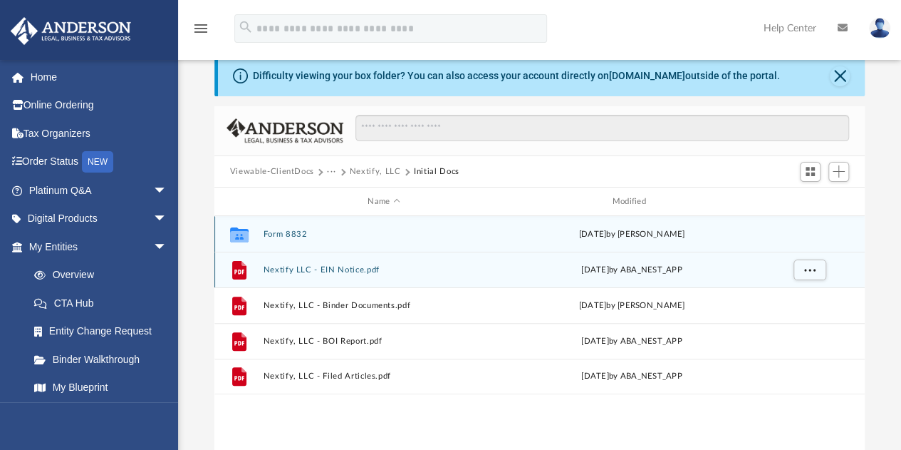
scroll to position [71, 0]
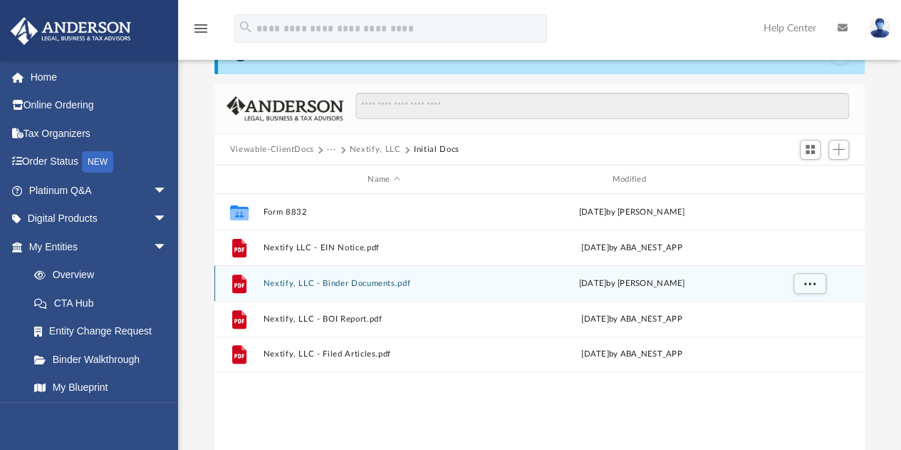
click at [362, 283] on button "Nextify, LLC - Binder Documents.pdf" at bounding box center [384, 283] width 242 height 9
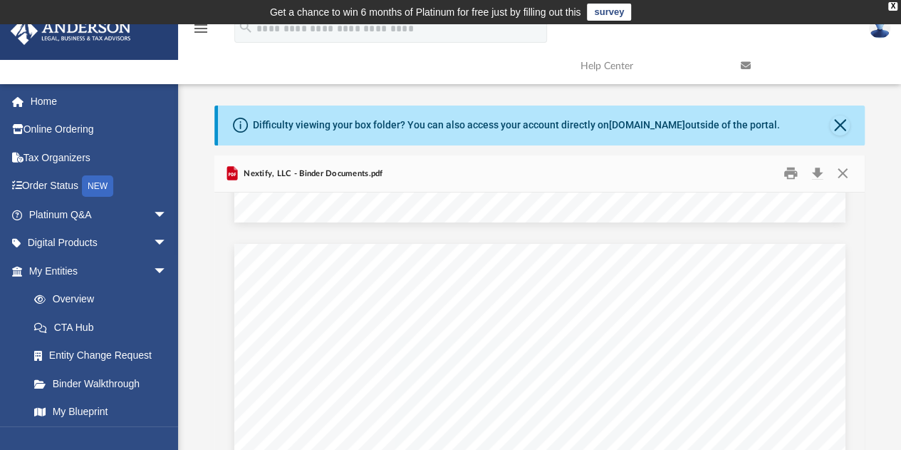
scroll to position [3206, 0]
drag, startPoint x: 529, startPoint y: 294, endPoint x: 534, endPoint y: 300, distance: 8.1
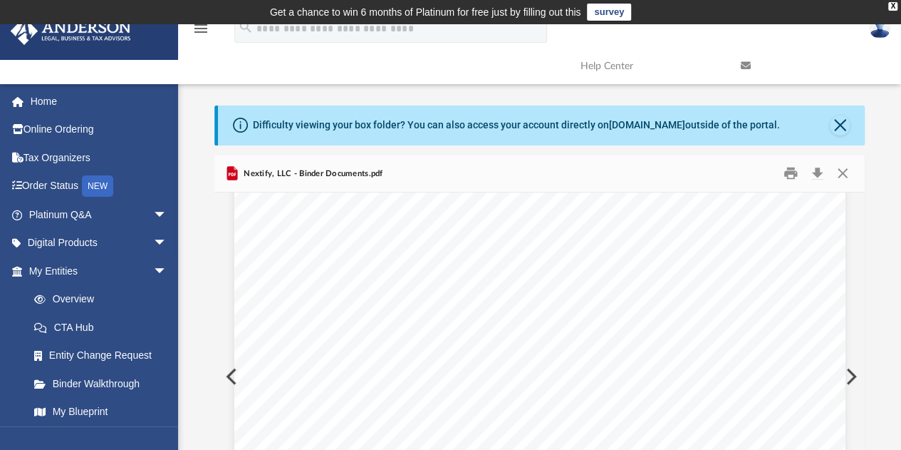
scroll to position [5129, 0]
click at [818, 172] on button "Download" at bounding box center [817, 173] width 26 height 22
